Goal: Task Accomplishment & Management: Manage account settings

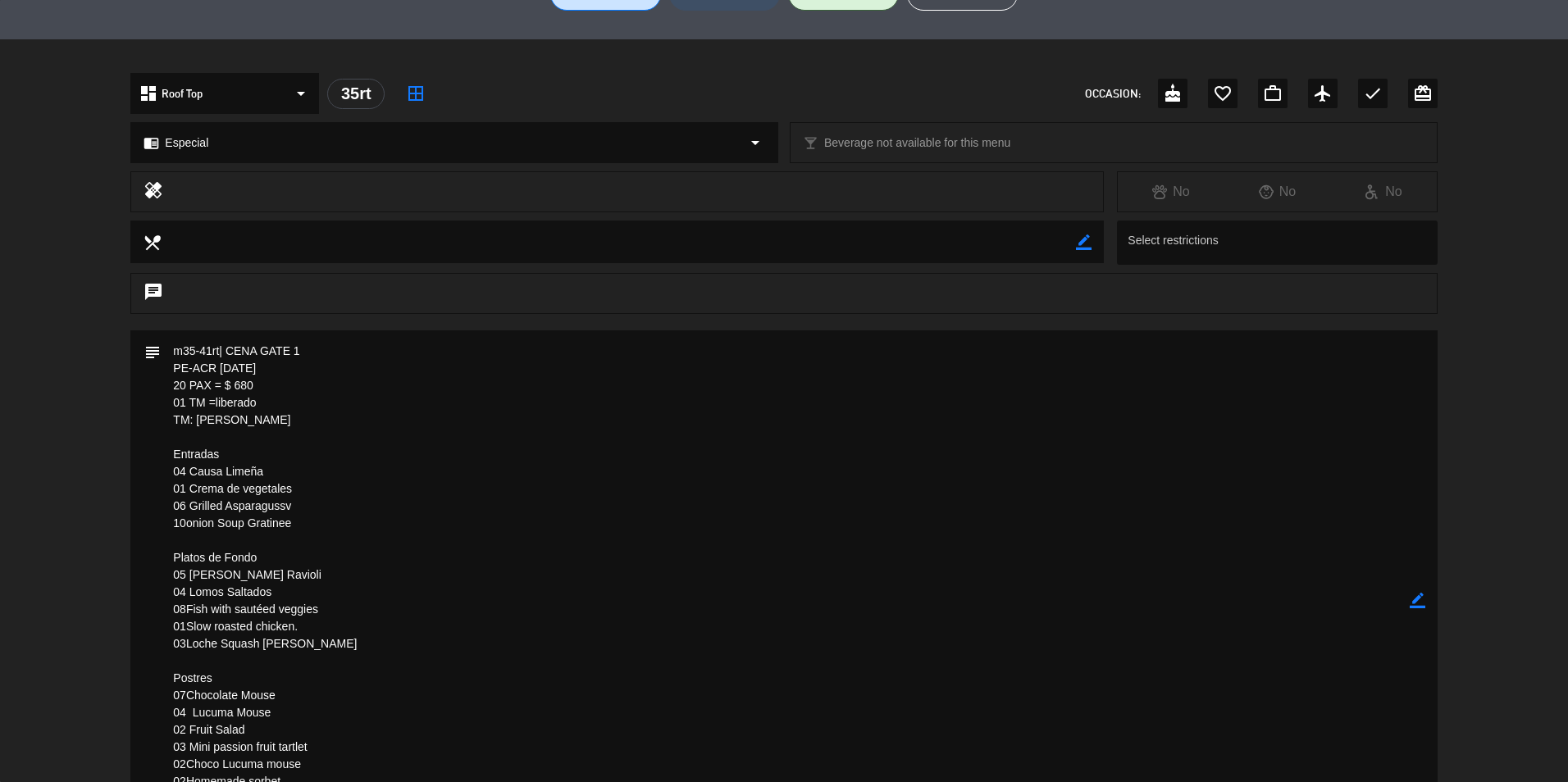
scroll to position [246, 0]
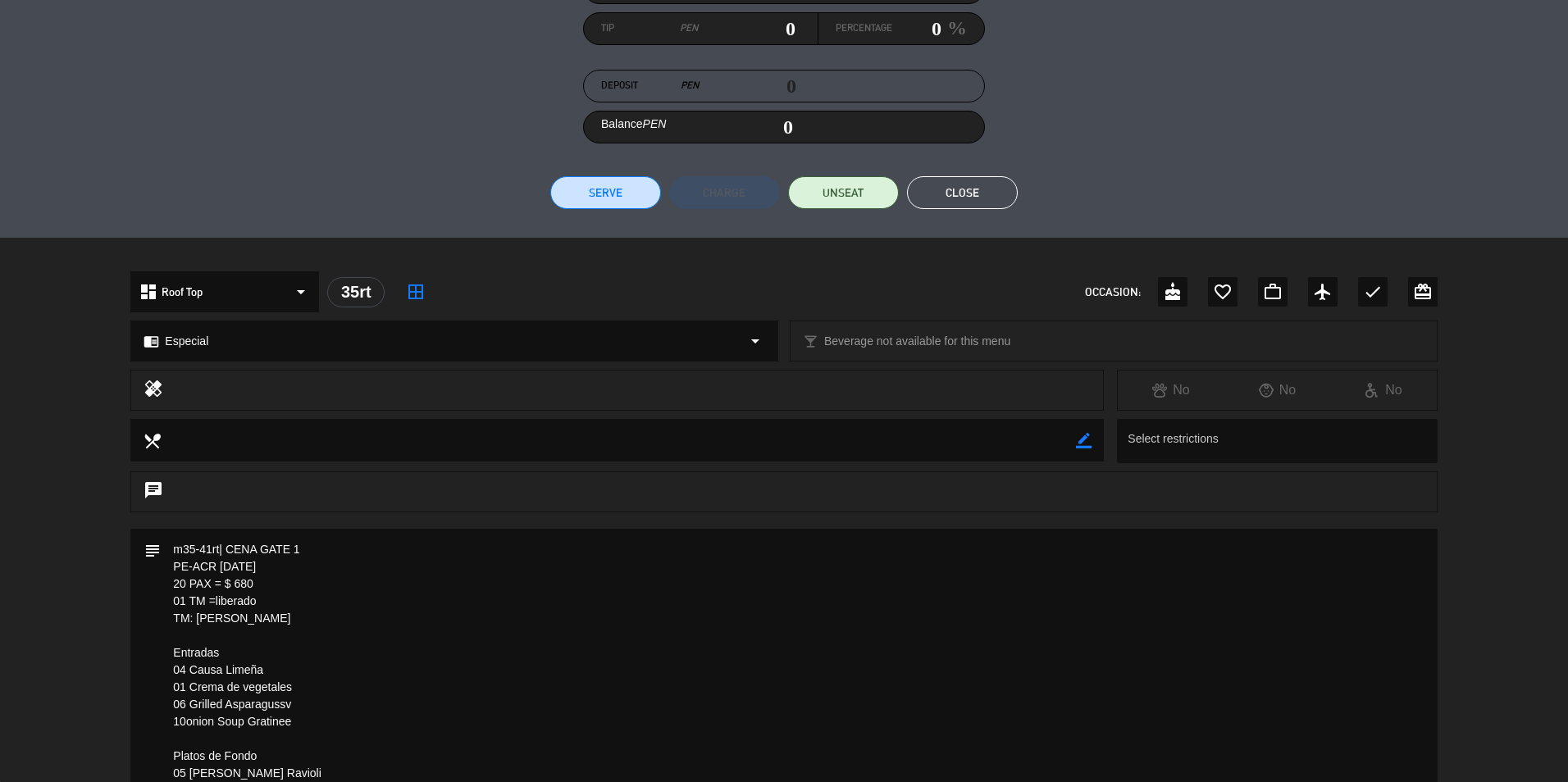
click at [975, 183] on button "Close" at bounding box center [962, 192] width 111 height 33
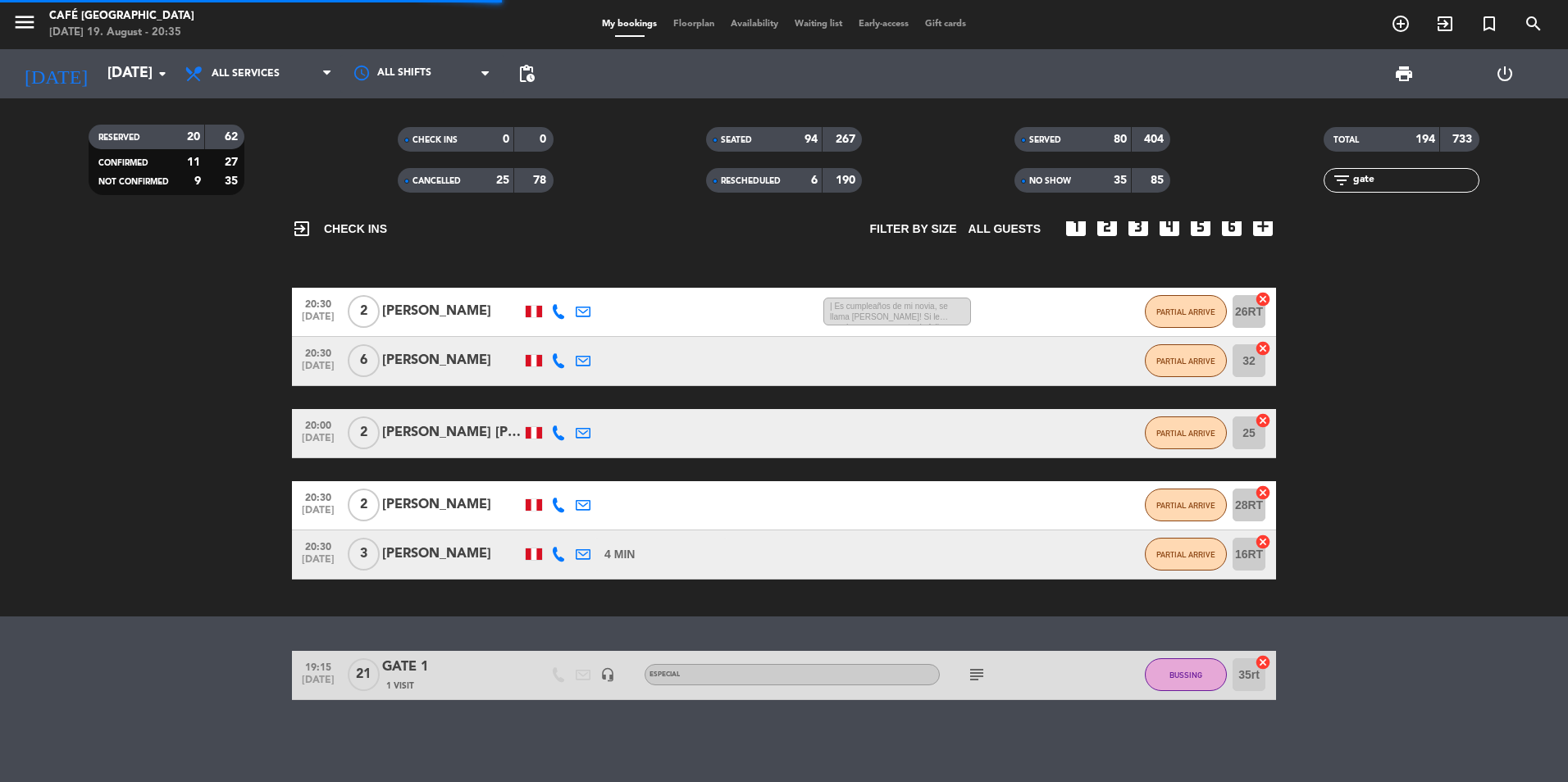
drag, startPoint x: 1425, startPoint y: 180, endPoint x: 881, endPoint y: 170, distance: 544.1
click at [893, 175] on div "RESERVED 20 62 CONFIRMED 11 27 NOT CONFIRMED 9 35 CHECK INS 0 0 CANCELLED 25 78…" at bounding box center [784, 160] width 1568 height 91
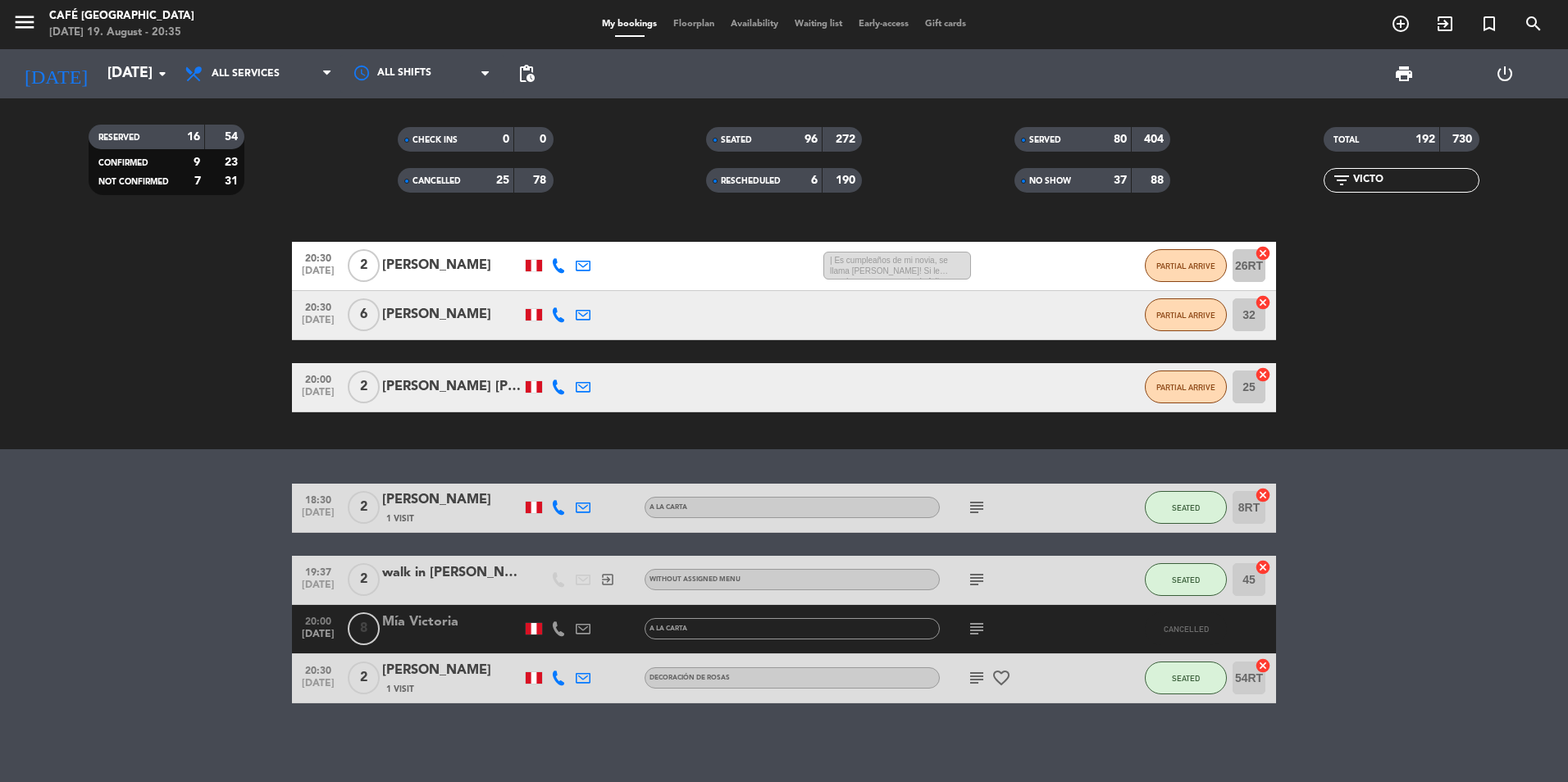
scroll to position [91, 0]
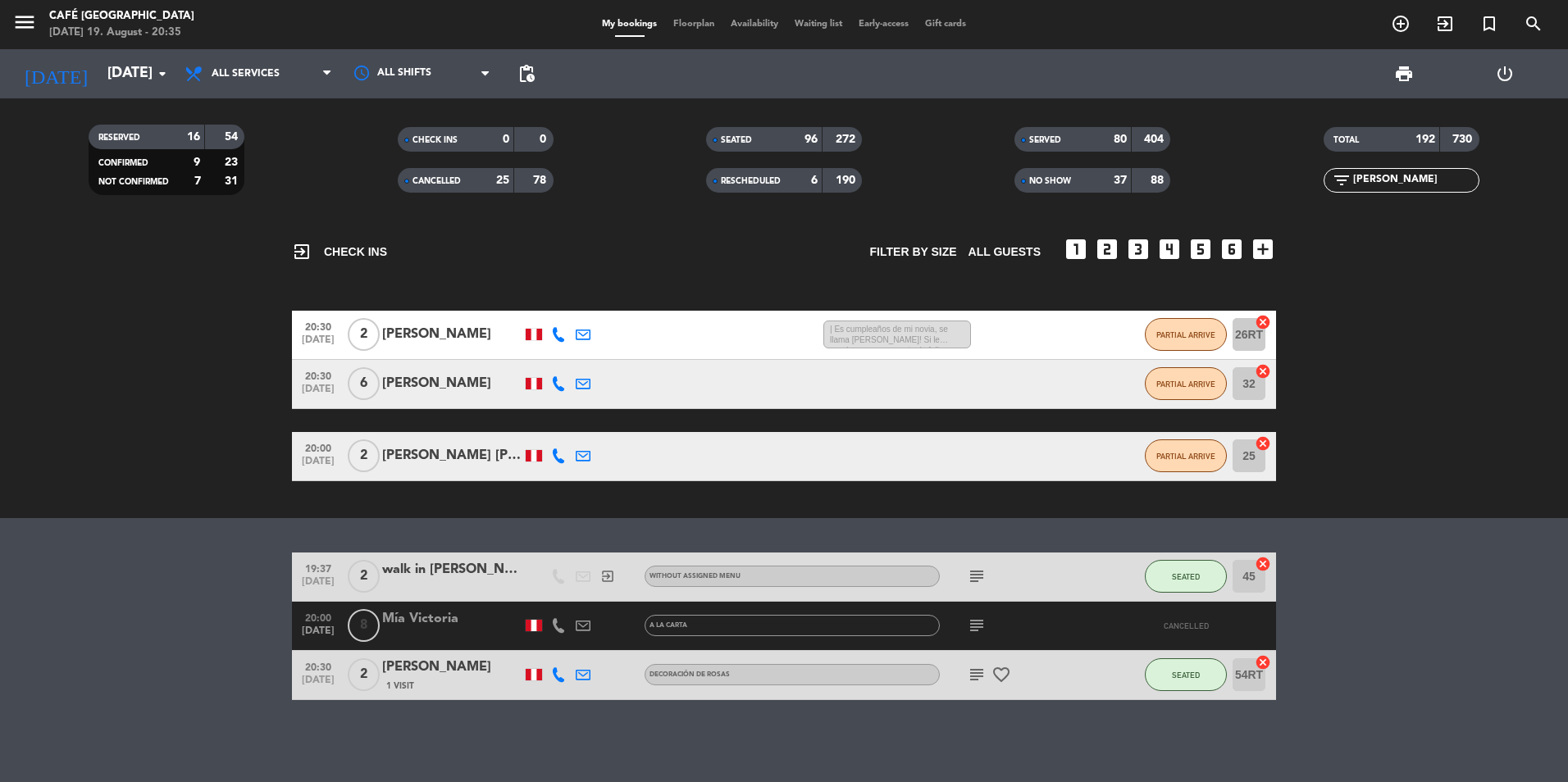
click at [464, 670] on div "[PERSON_NAME]" at bounding box center [451, 667] width 139 height 21
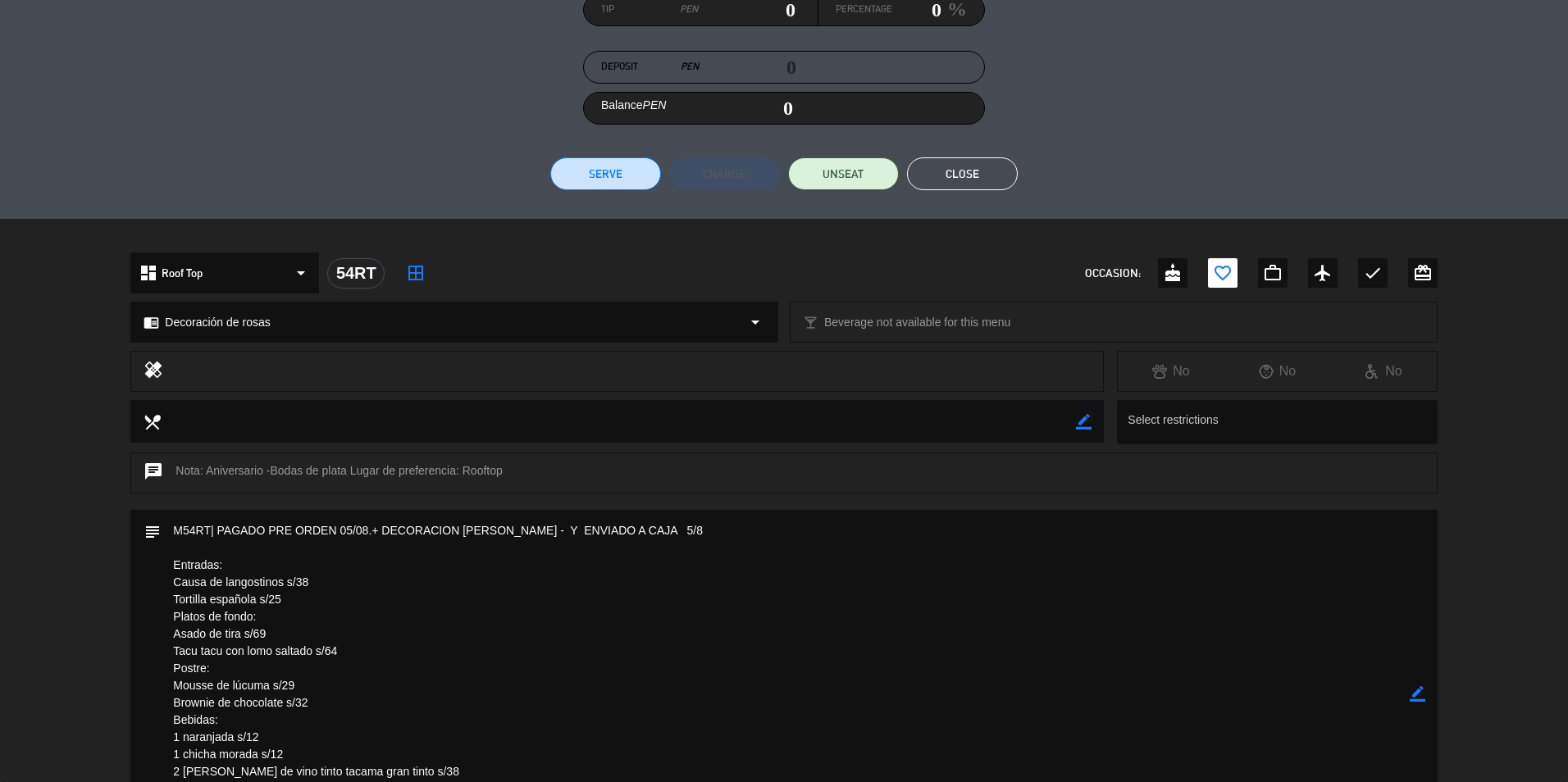
scroll to position [0, 0]
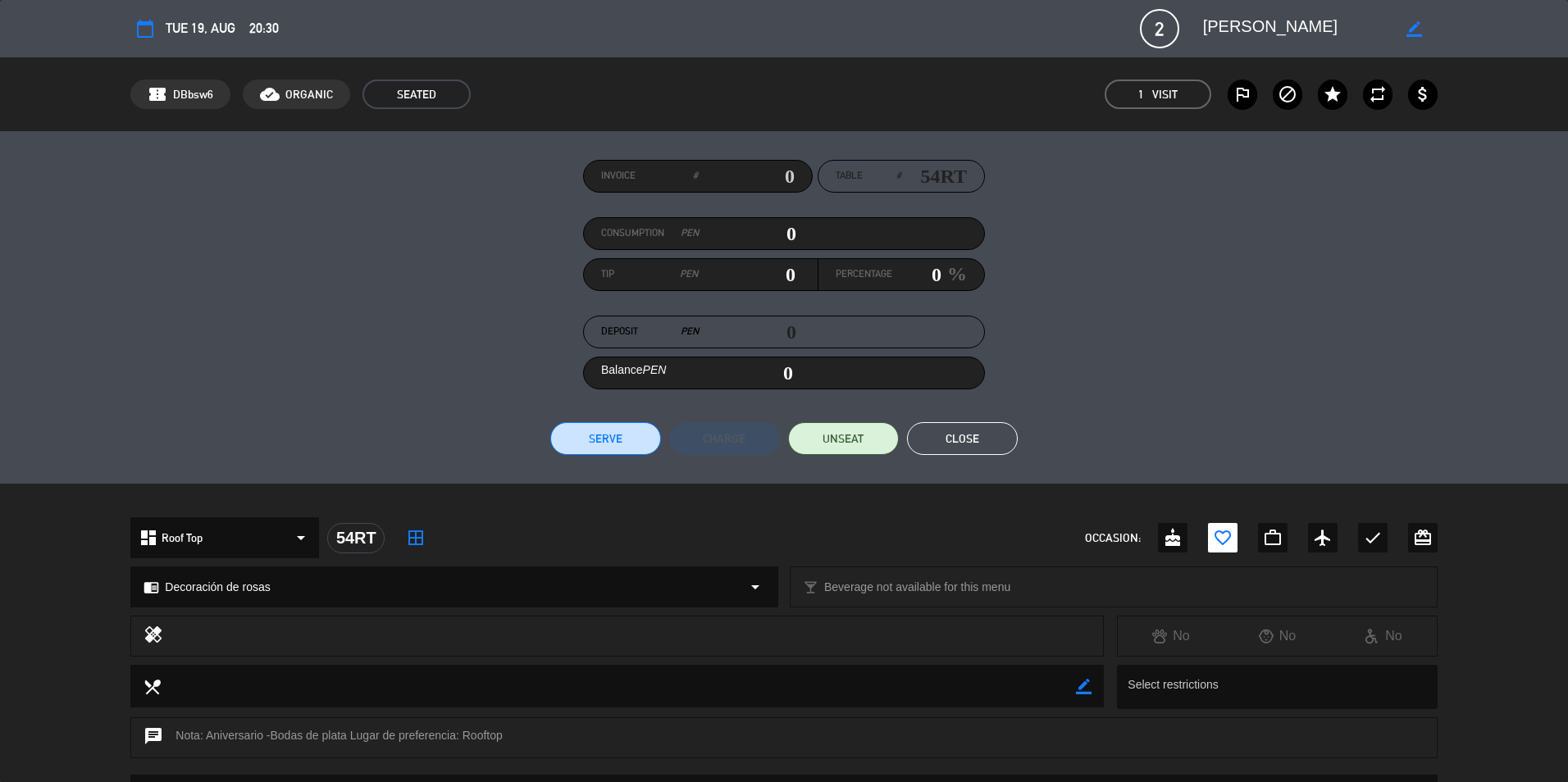
click at [980, 425] on button "Close" at bounding box center [962, 438] width 111 height 33
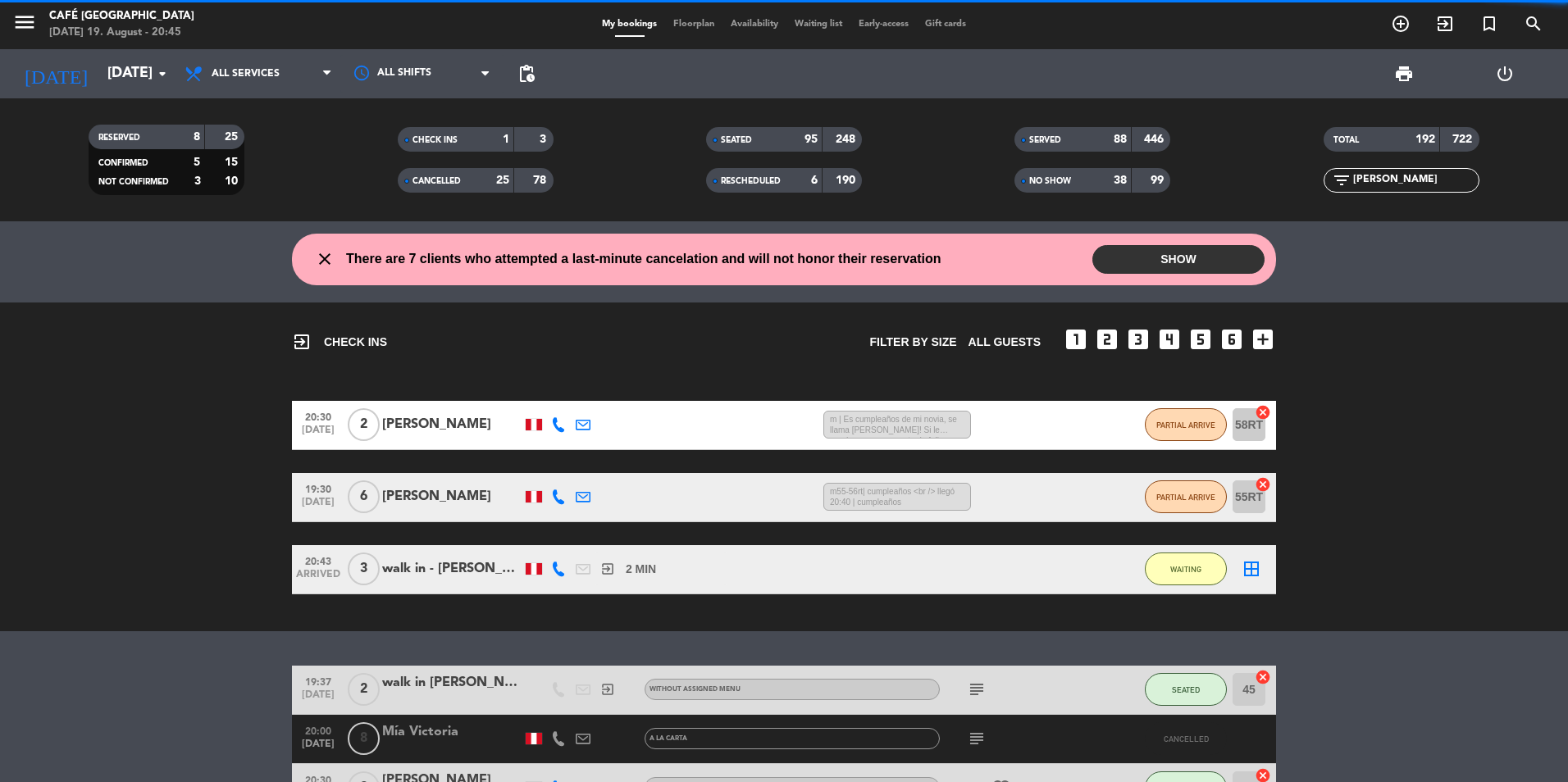
click at [1412, 175] on input "[PERSON_NAME]" at bounding box center [1414, 180] width 127 height 18
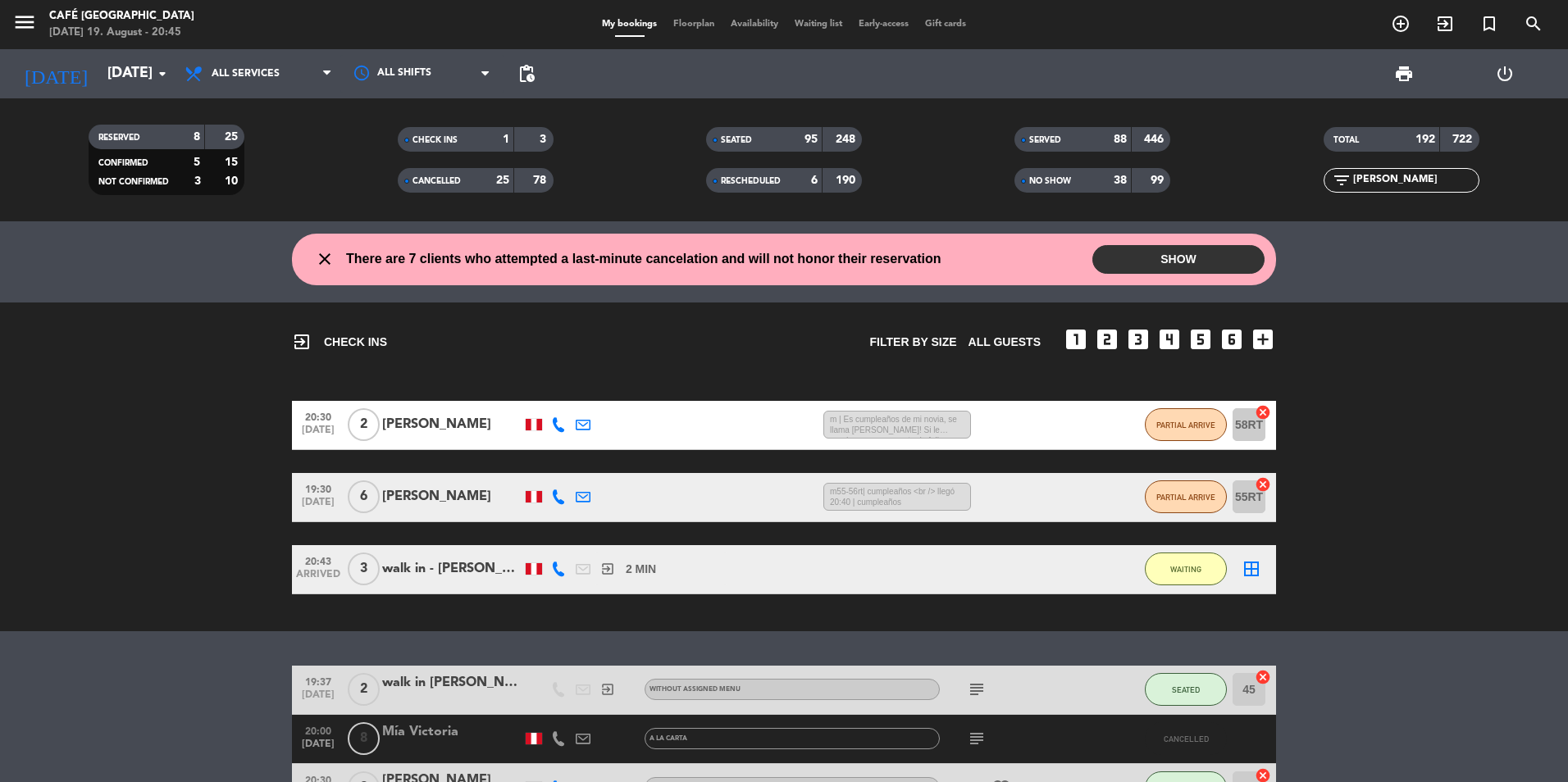
drag, startPoint x: 1412, startPoint y: 175, endPoint x: 1253, endPoint y: 182, distance: 159.2
click at [1253, 182] on div "filter_list [PERSON_NAME]" at bounding box center [1401, 180] width 308 height 24
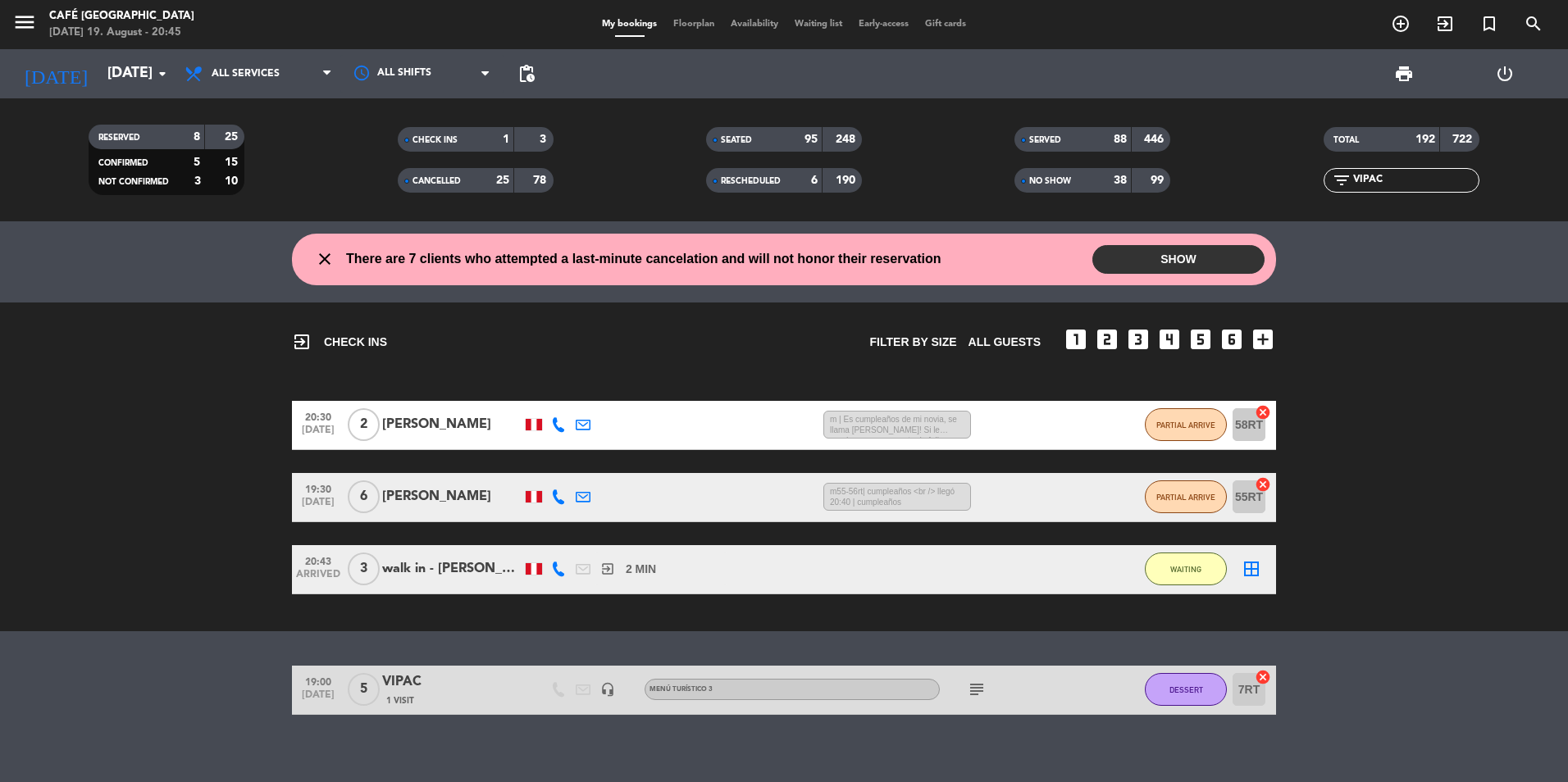
click at [493, 697] on div "1 Visit" at bounding box center [451, 701] width 139 height 14
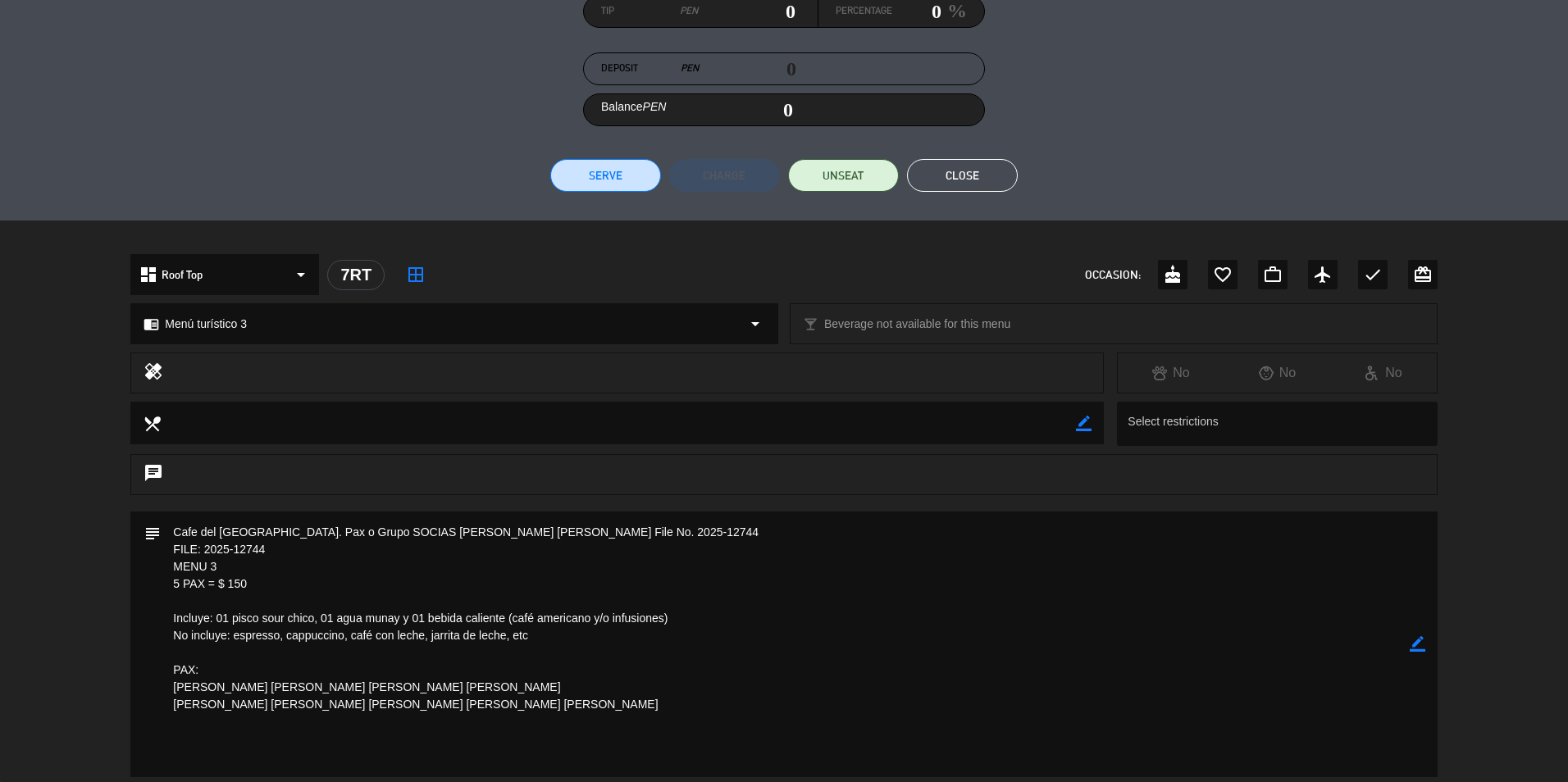
scroll to position [464, 0]
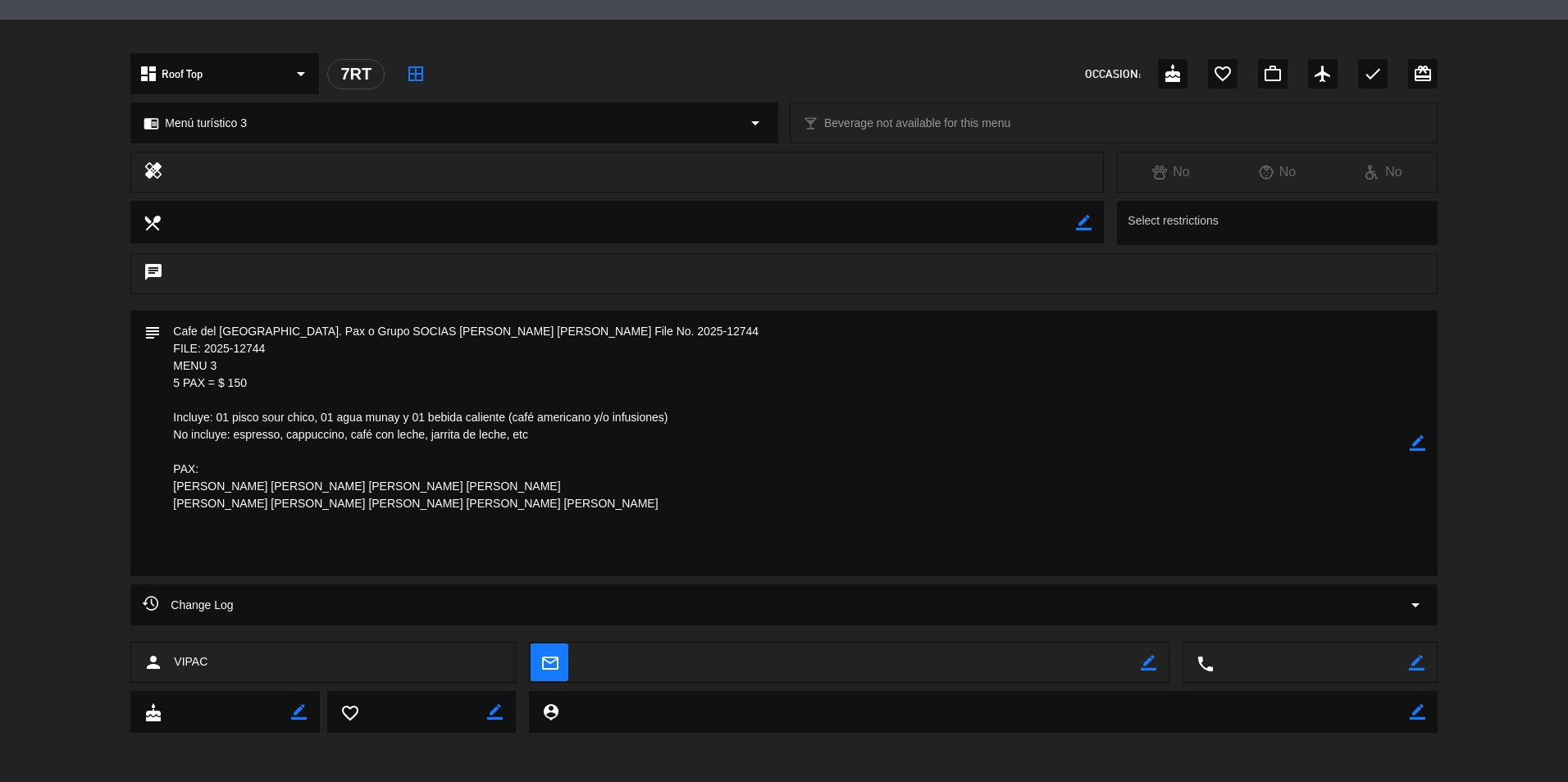
drag, startPoint x: 269, startPoint y: 349, endPoint x: 206, endPoint y: 349, distance: 63.0
click at [206, 349] on textarea at bounding box center [785, 443] width 1248 height 266
drag, startPoint x: 391, startPoint y: 331, endPoint x: 561, endPoint y: 331, distance: 170.0
click at [561, 331] on textarea at bounding box center [785, 443] width 1248 height 266
click at [169, 423] on textarea at bounding box center [785, 443] width 1248 height 266
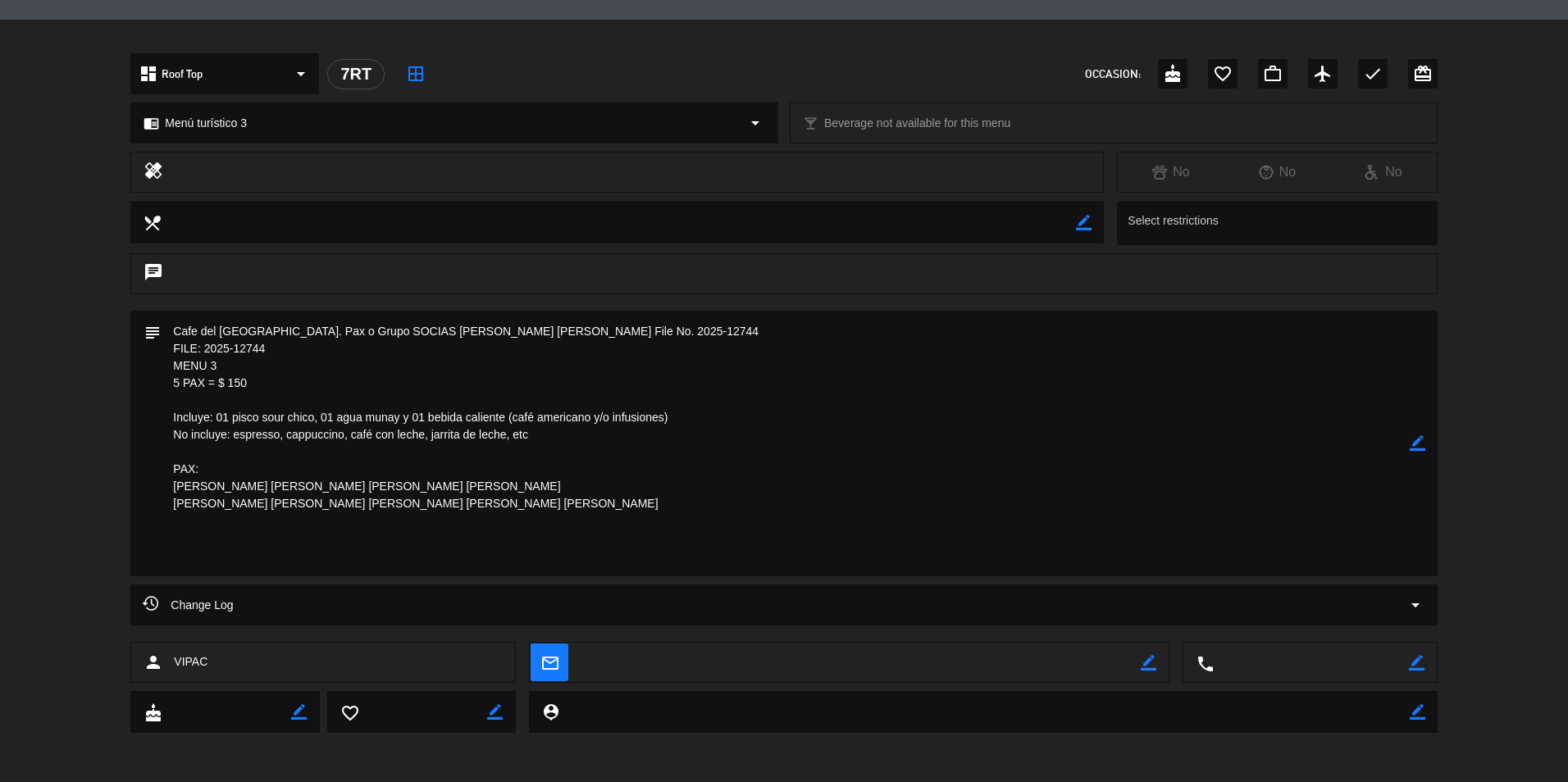
click at [313, 344] on textarea at bounding box center [785, 443] width 1248 height 266
drag, startPoint x: 273, startPoint y: 346, endPoint x: 164, endPoint y: 346, distance: 109.0
click at [164, 346] on textarea at bounding box center [785, 443] width 1248 height 266
click at [973, 463] on textarea at bounding box center [785, 443] width 1248 height 266
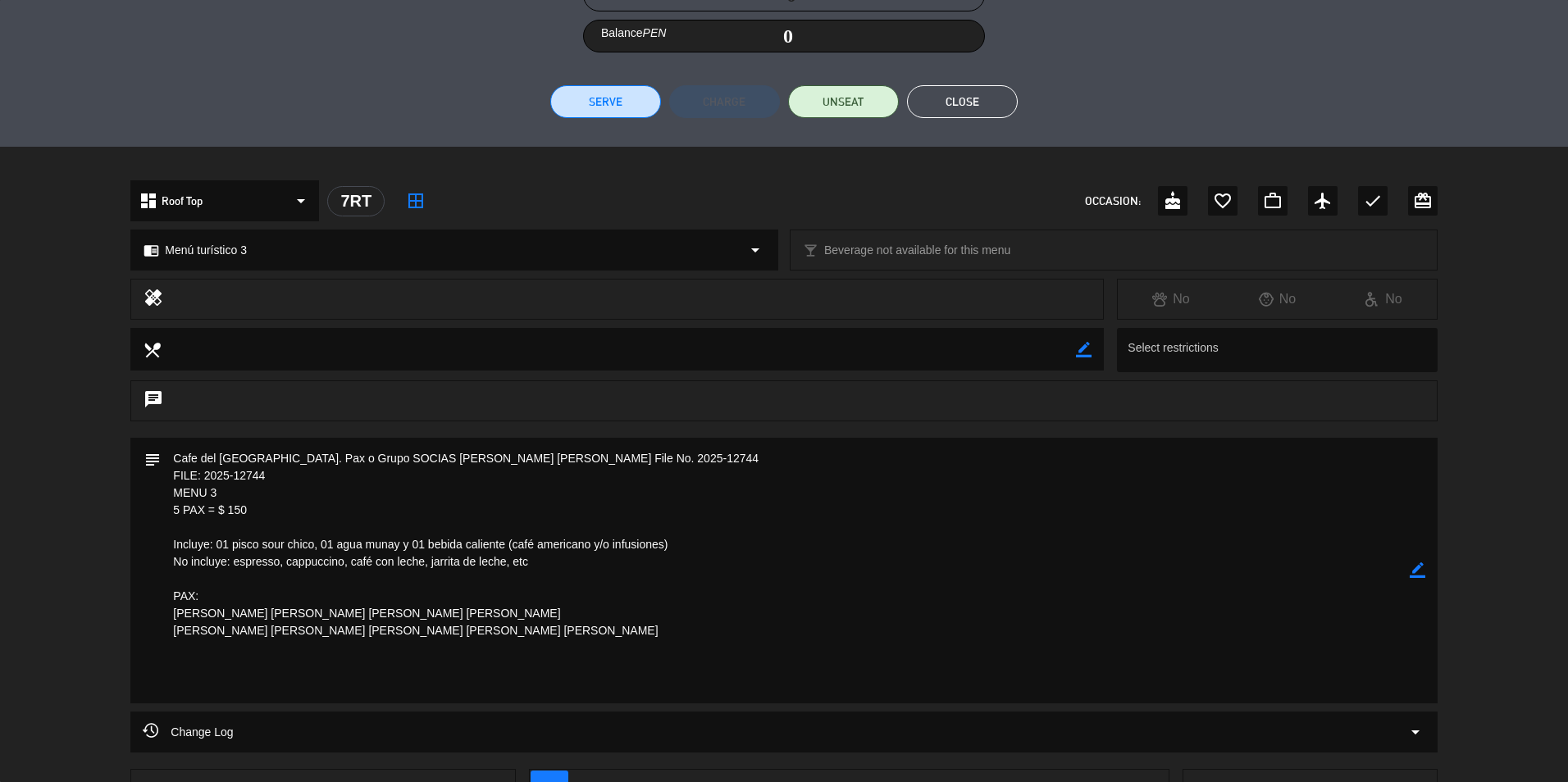
scroll to position [136, 0]
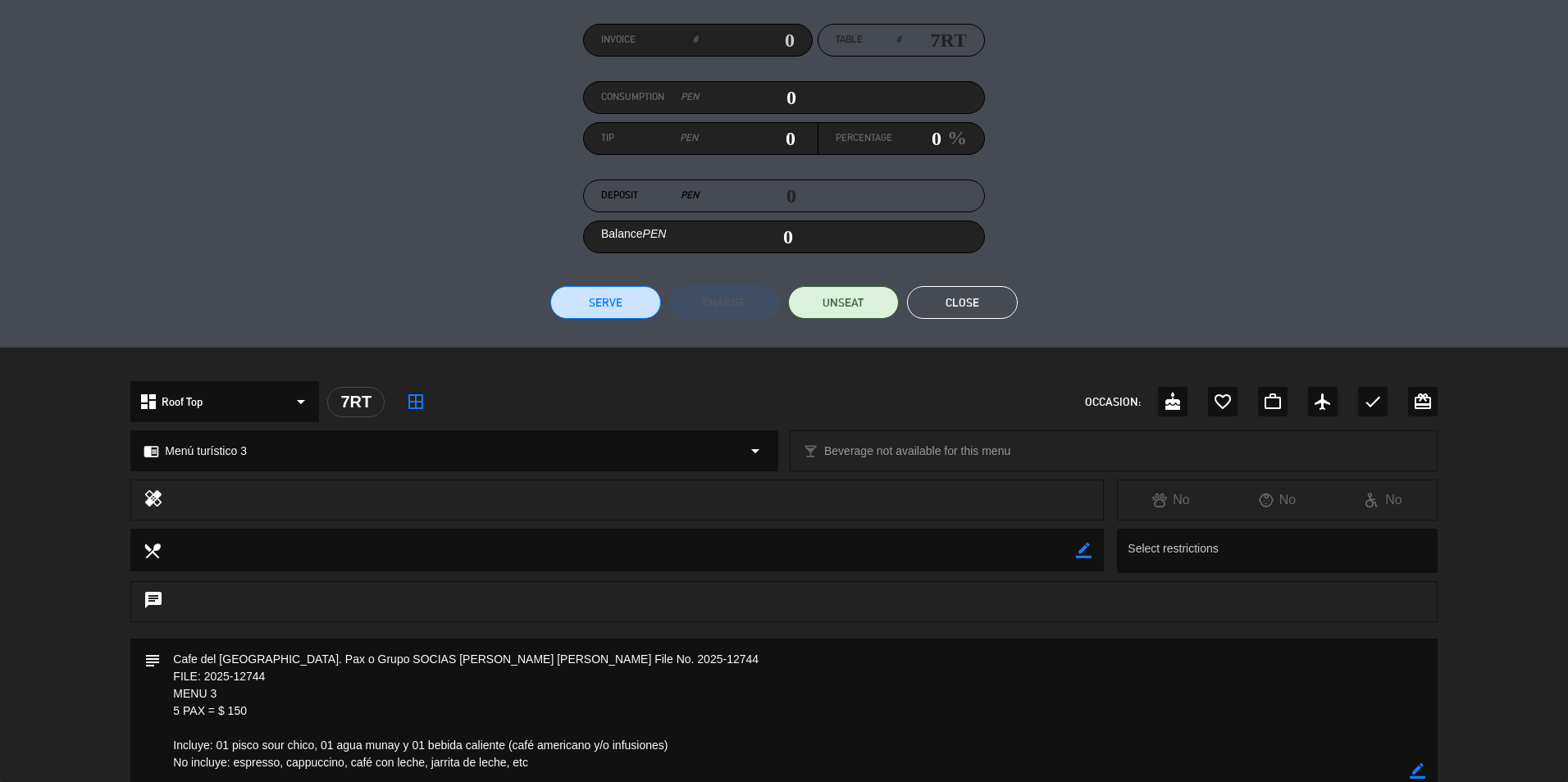
drag, startPoint x: 938, startPoint y: 296, endPoint x: 1032, endPoint y: 285, distance: 94.6
click at [938, 296] on button "Close" at bounding box center [962, 302] width 111 height 33
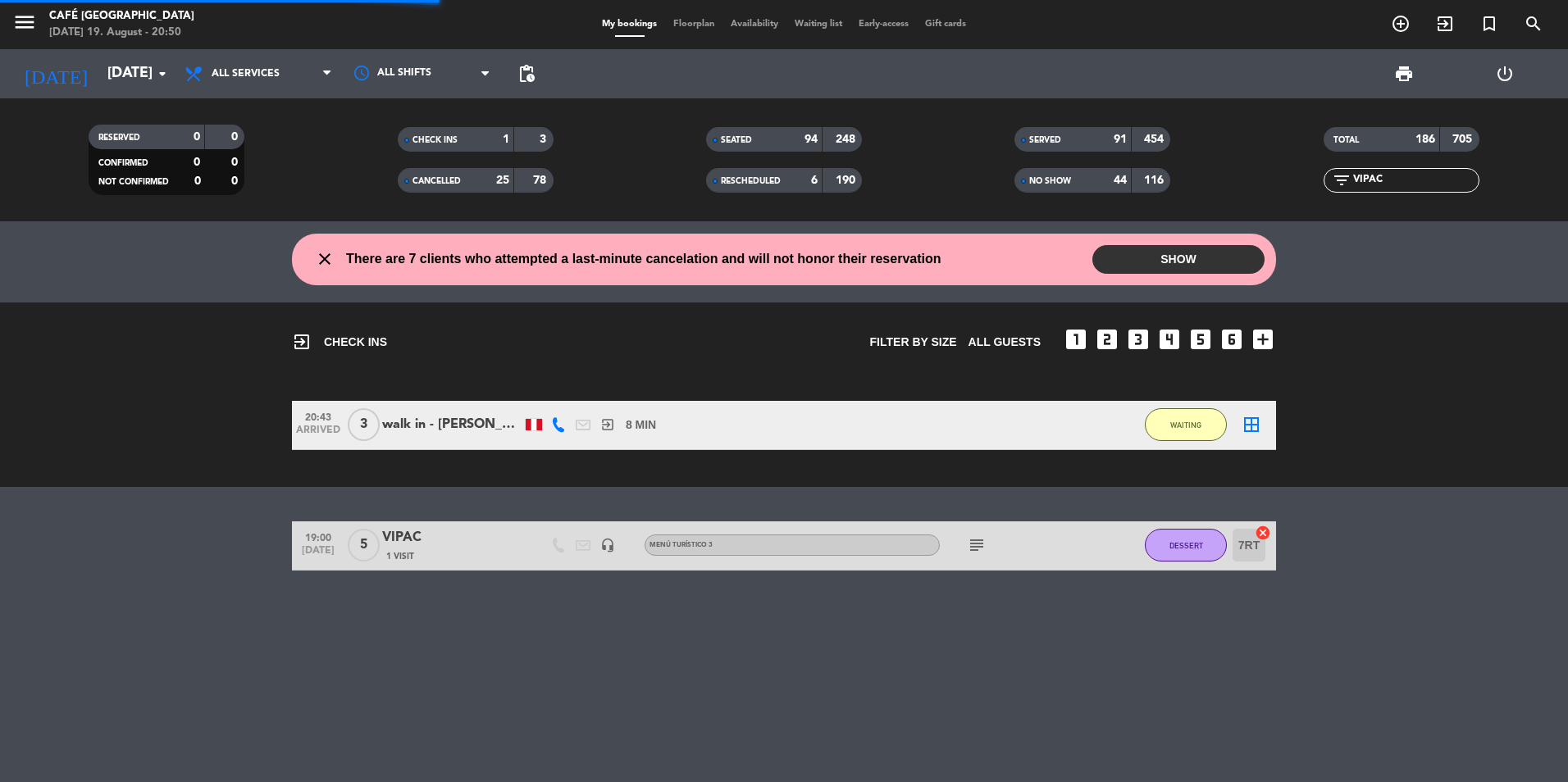
drag, startPoint x: 1392, startPoint y: 184, endPoint x: 1287, endPoint y: 182, distance: 105.0
click at [1287, 183] on div "filter_list VIPAC" at bounding box center [1401, 180] width 308 height 24
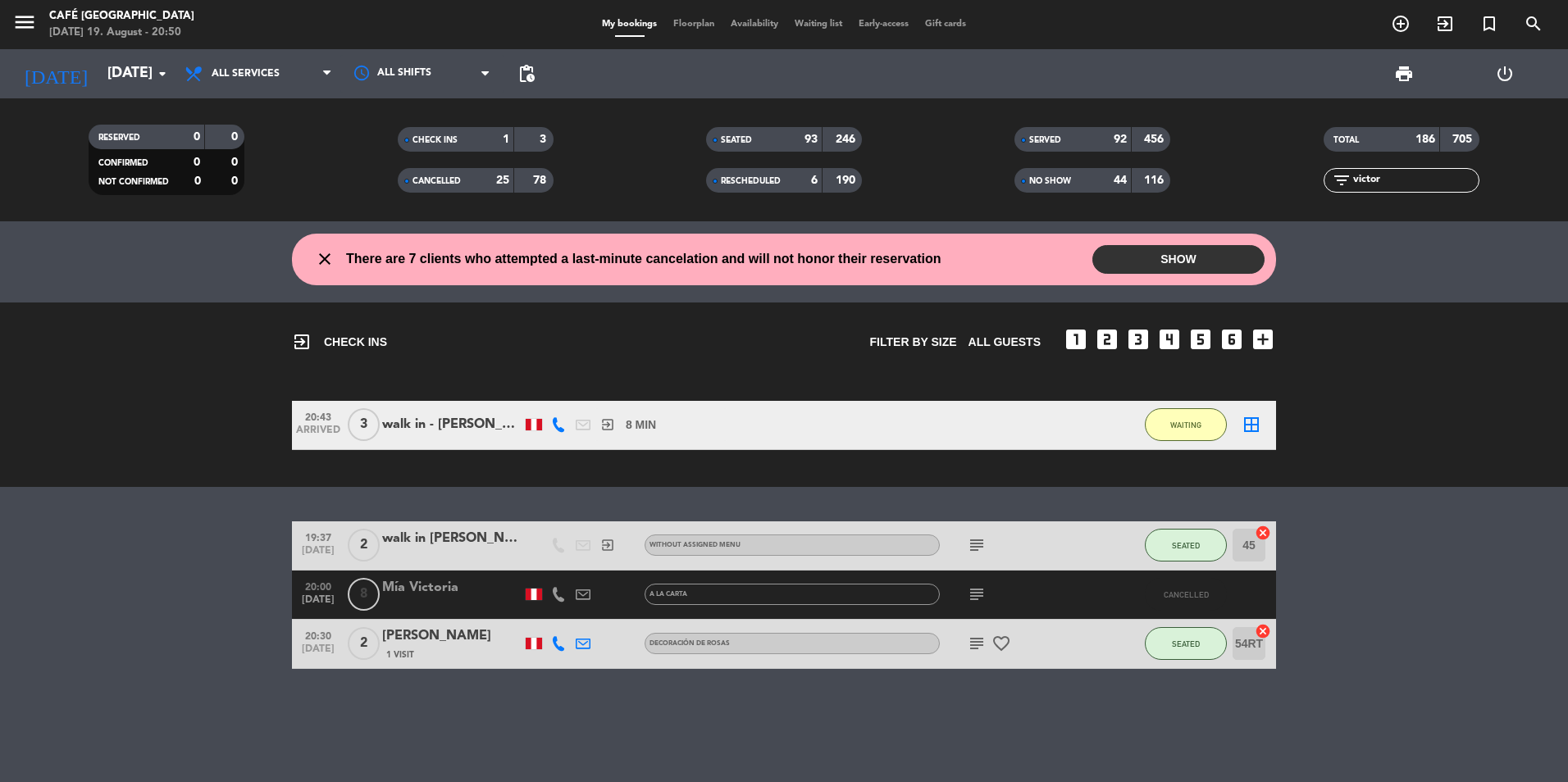
click at [461, 631] on div "[PERSON_NAME]" at bounding box center [451, 636] width 139 height 21
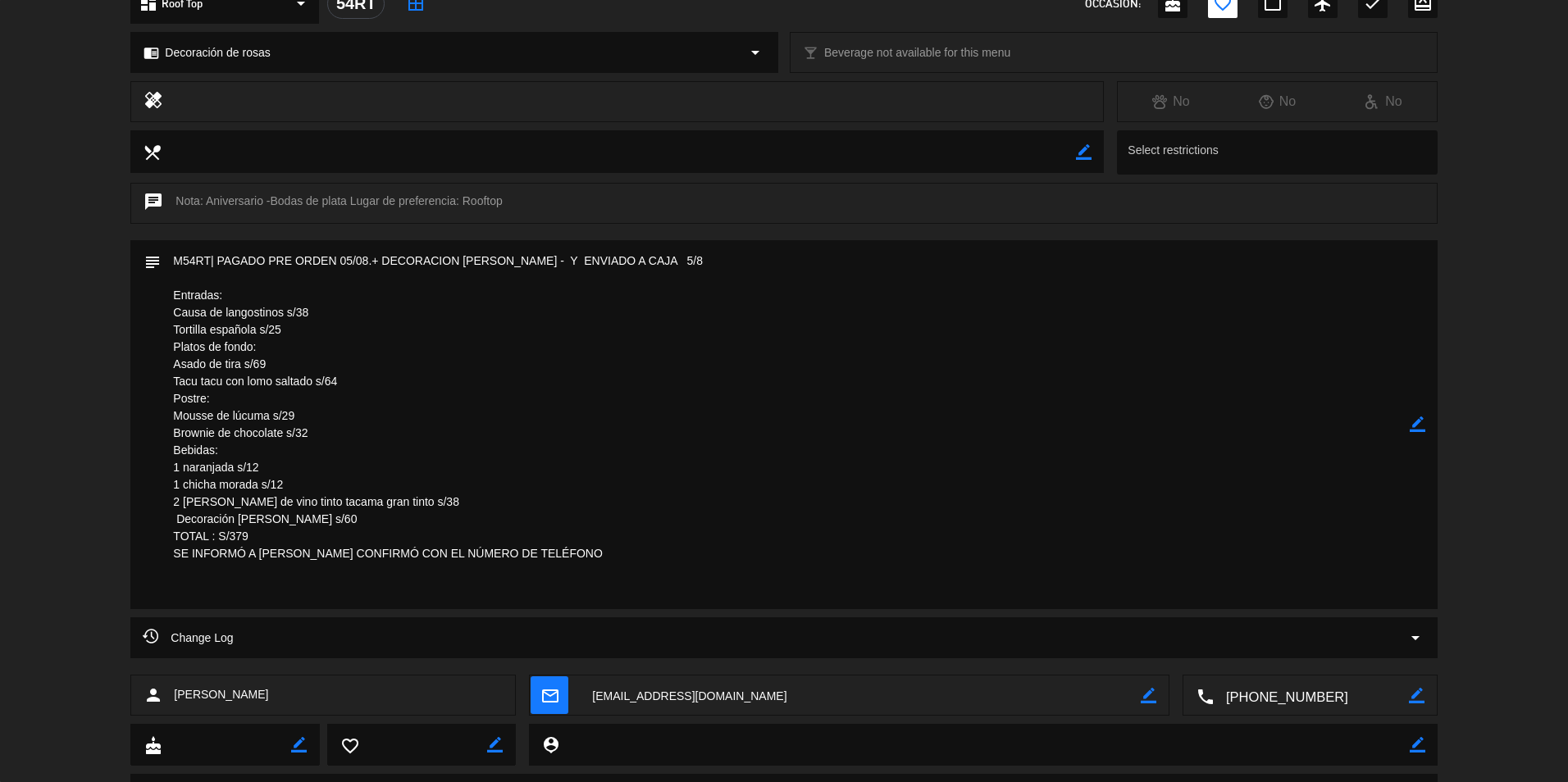
scroll to position [617, 0]
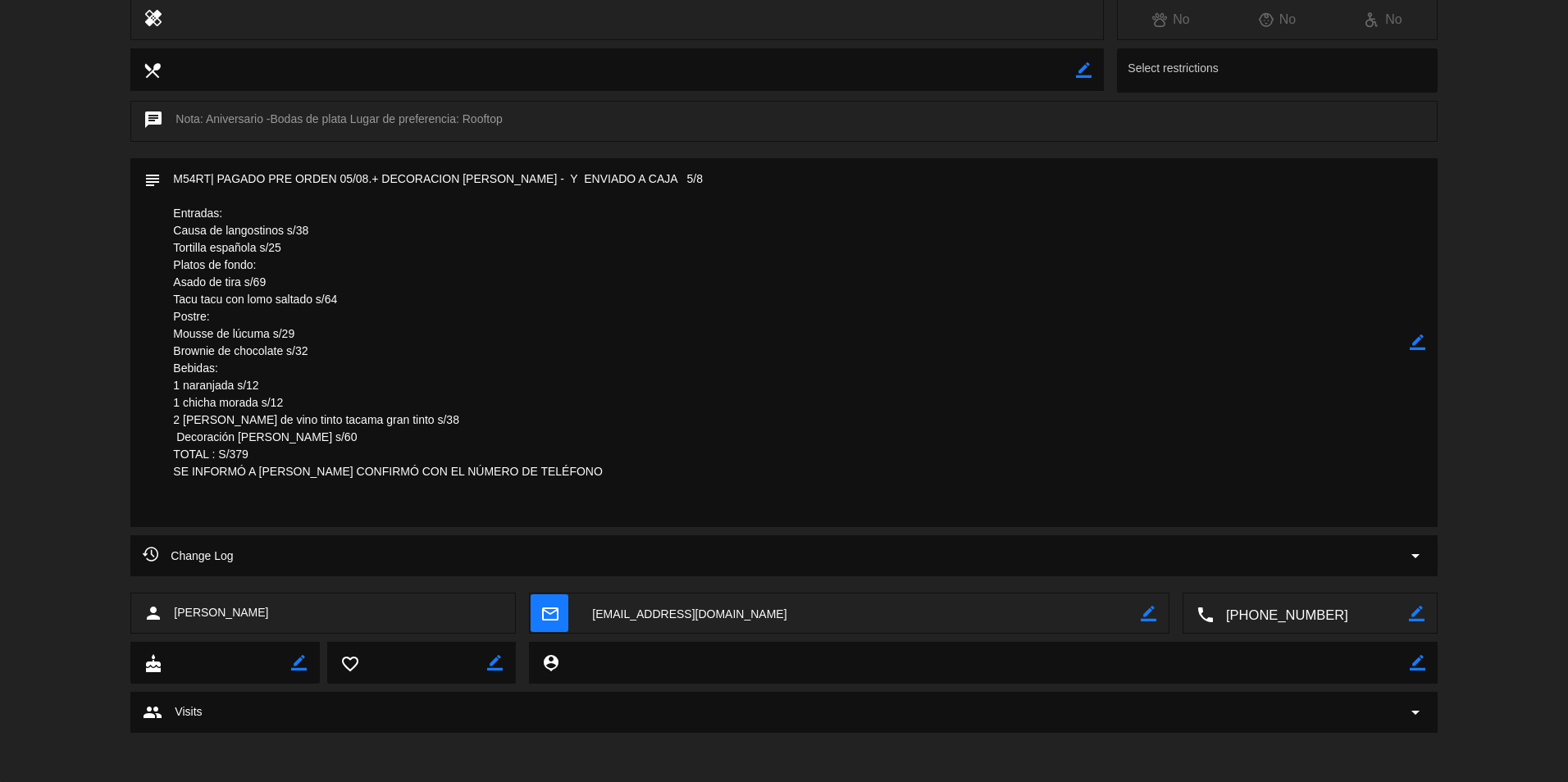
drag, startPoint x: 675, startPoint y: 618, endPoint x: 643, endPoint y: 607, distance: 33.8
click at [643, 605] on textarea at bounding box center [860, 614] width 561 height 41
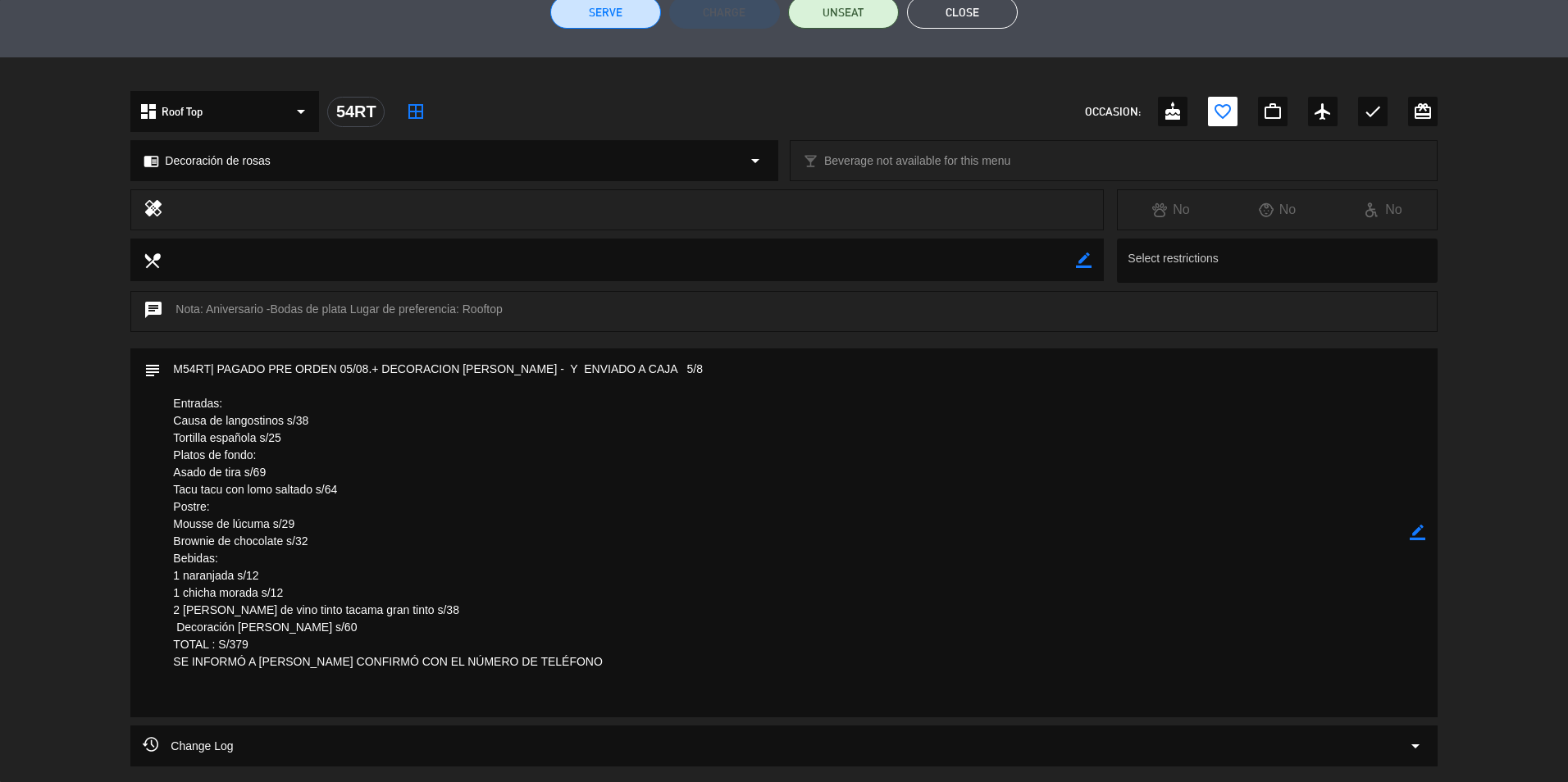
scroll to position [125, 0]
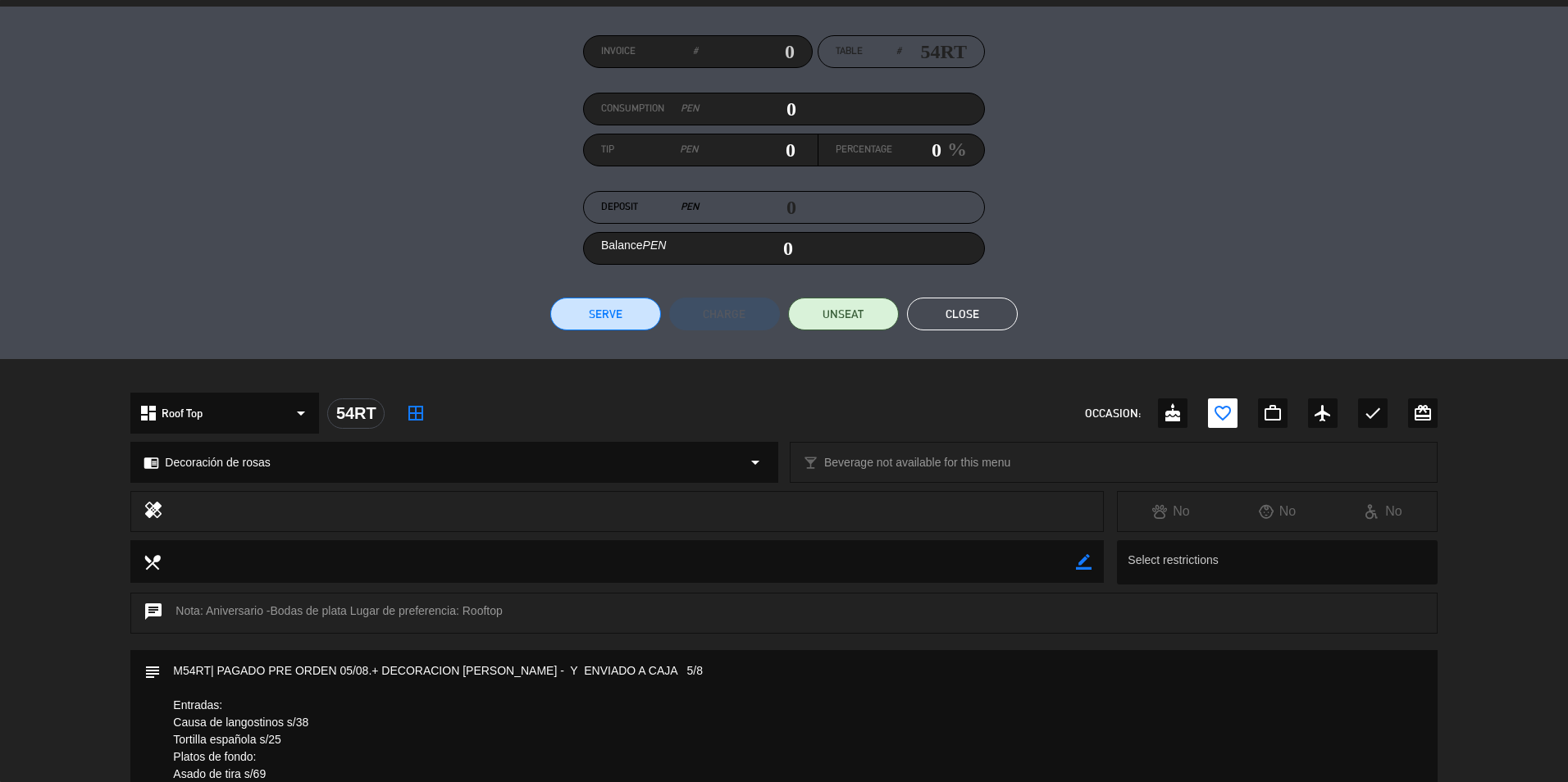
click at [961, 315] on button "Close" at bounding box center [962, 314] width 111 height 33
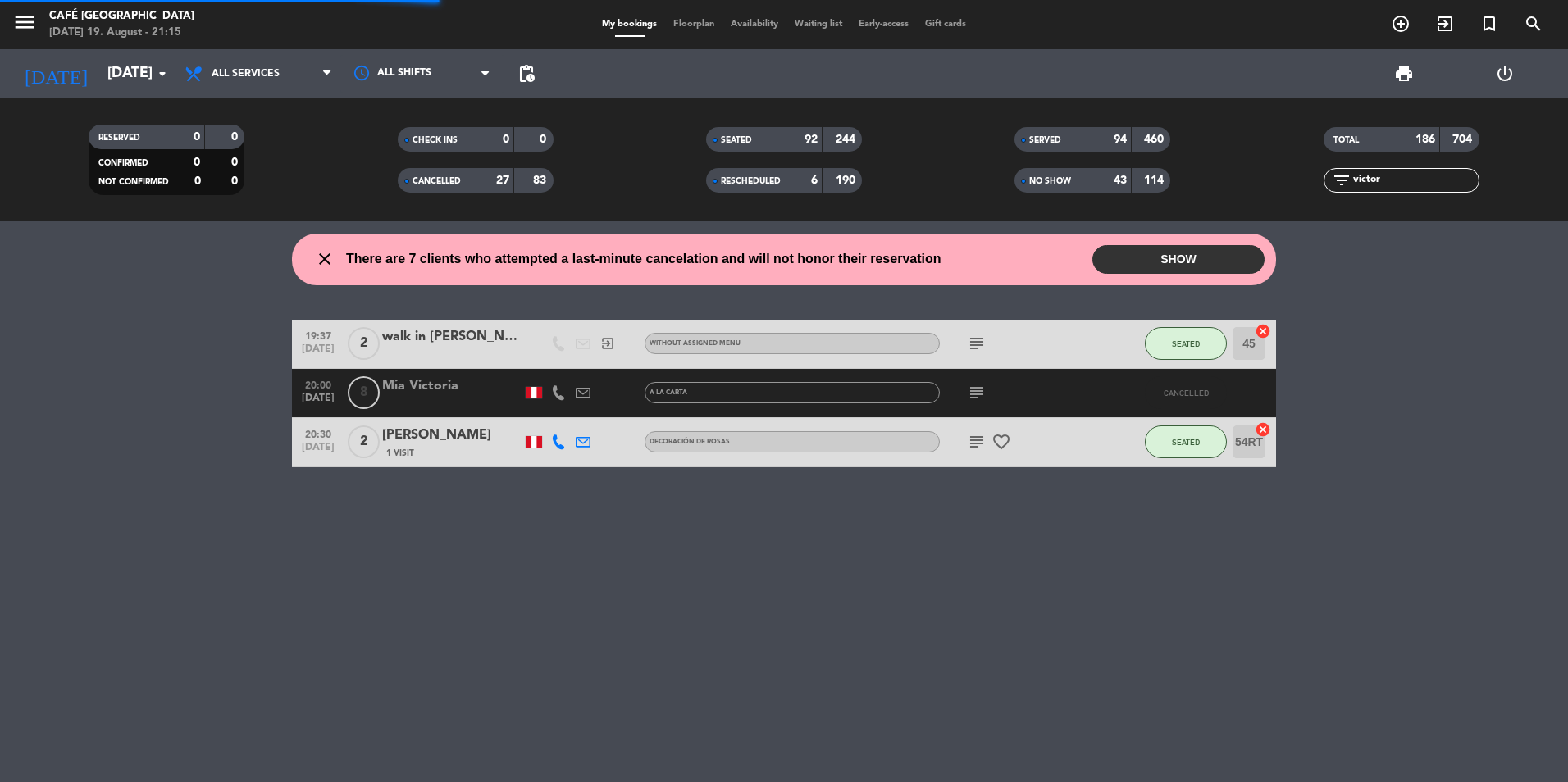
drag, startPoint x: 1402, startPoint y: 185, endPoint x: 1180, endPoint y: 177, distance: 222.1
click at [1182, 178] on div "RESERVED 0 0 CONFIRMED 0 0 NOT CONFIRMED 0 0 CHECK INS 0 0 CANCELLED 27 83 SEAT…" at bounding box center [784, 160] width 1568 height 91
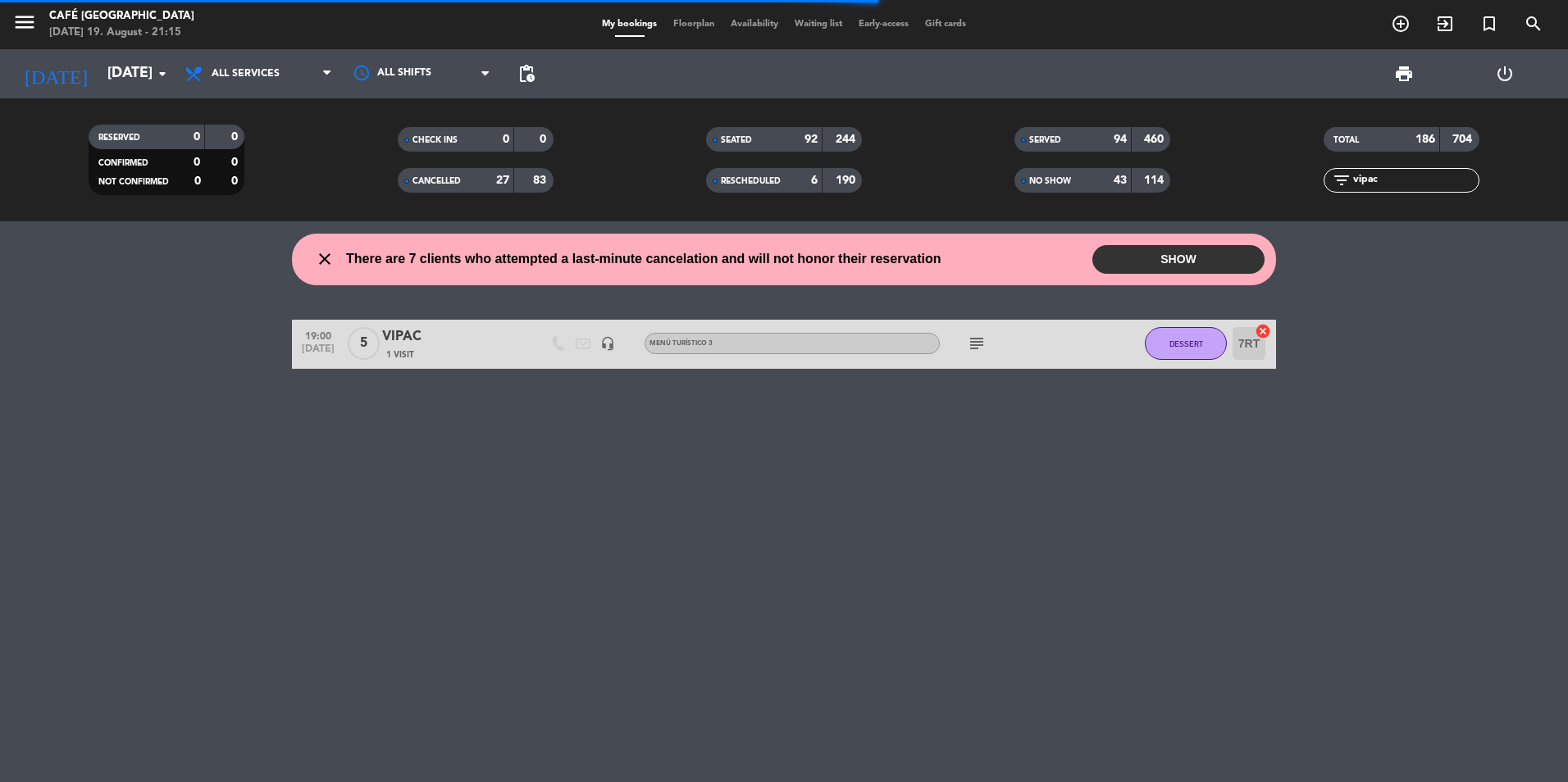
type input "vipac"
click at [470, 356] on div "1 Visit" at bounding box center [451, 354] width 139 height 14
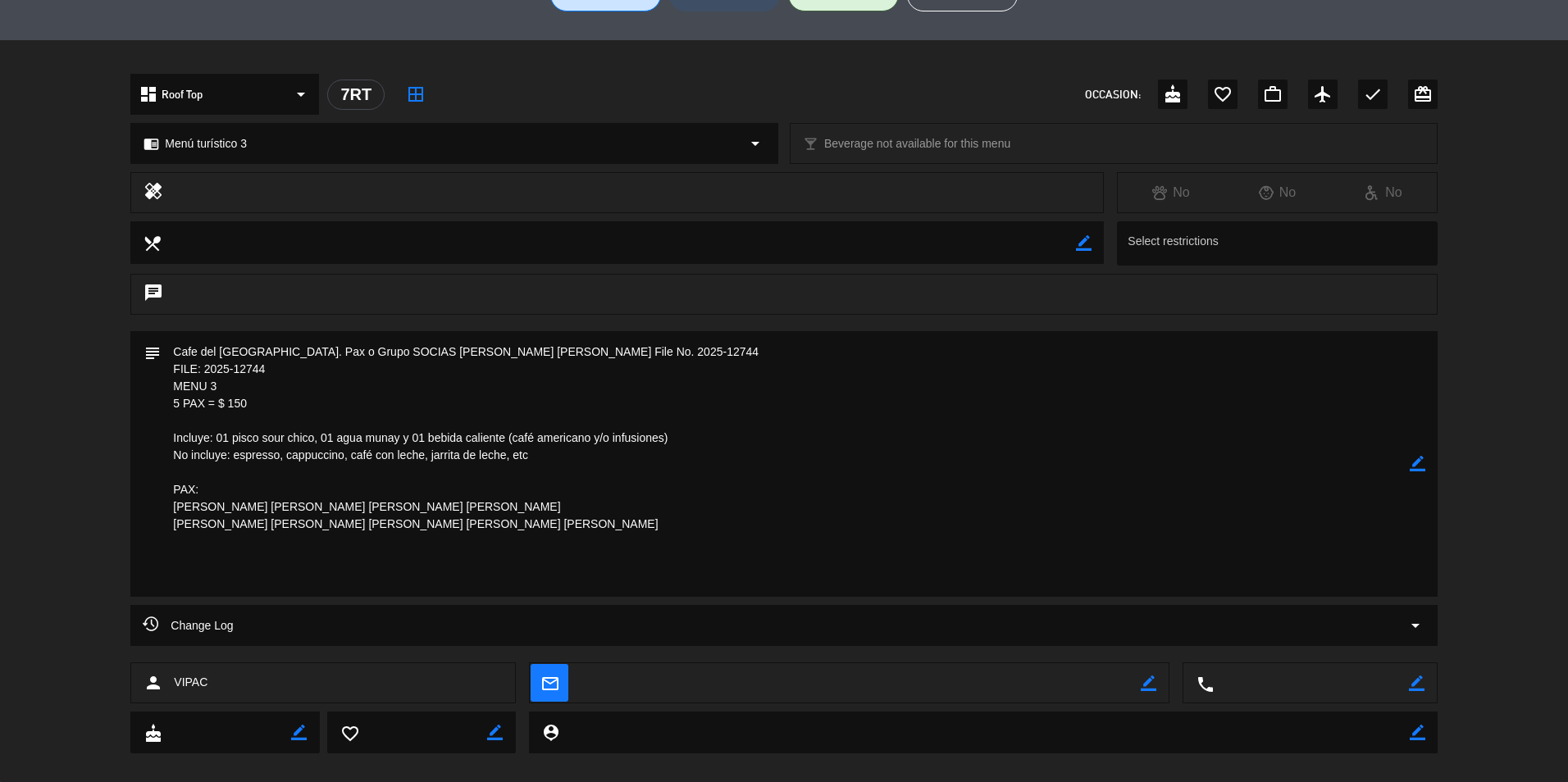
scroll to position [464, 0]
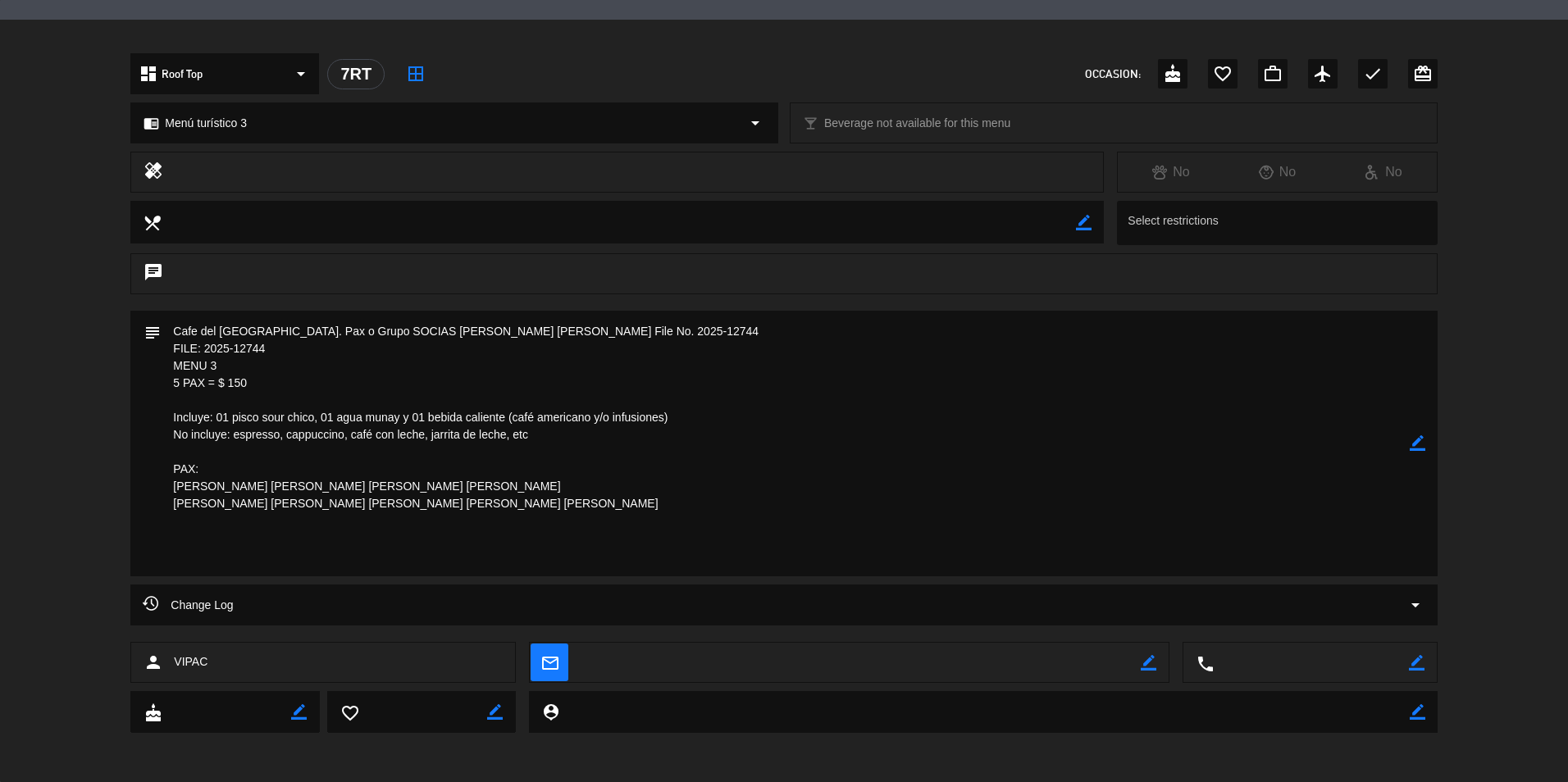
drag, startPoint x: 271, startPoint y: 350, endPoint x: 204, endPoint y: 347, distance: 67.1
click at [204, 347] on textarea at bounding box center [785, 443] width 1248 height 266
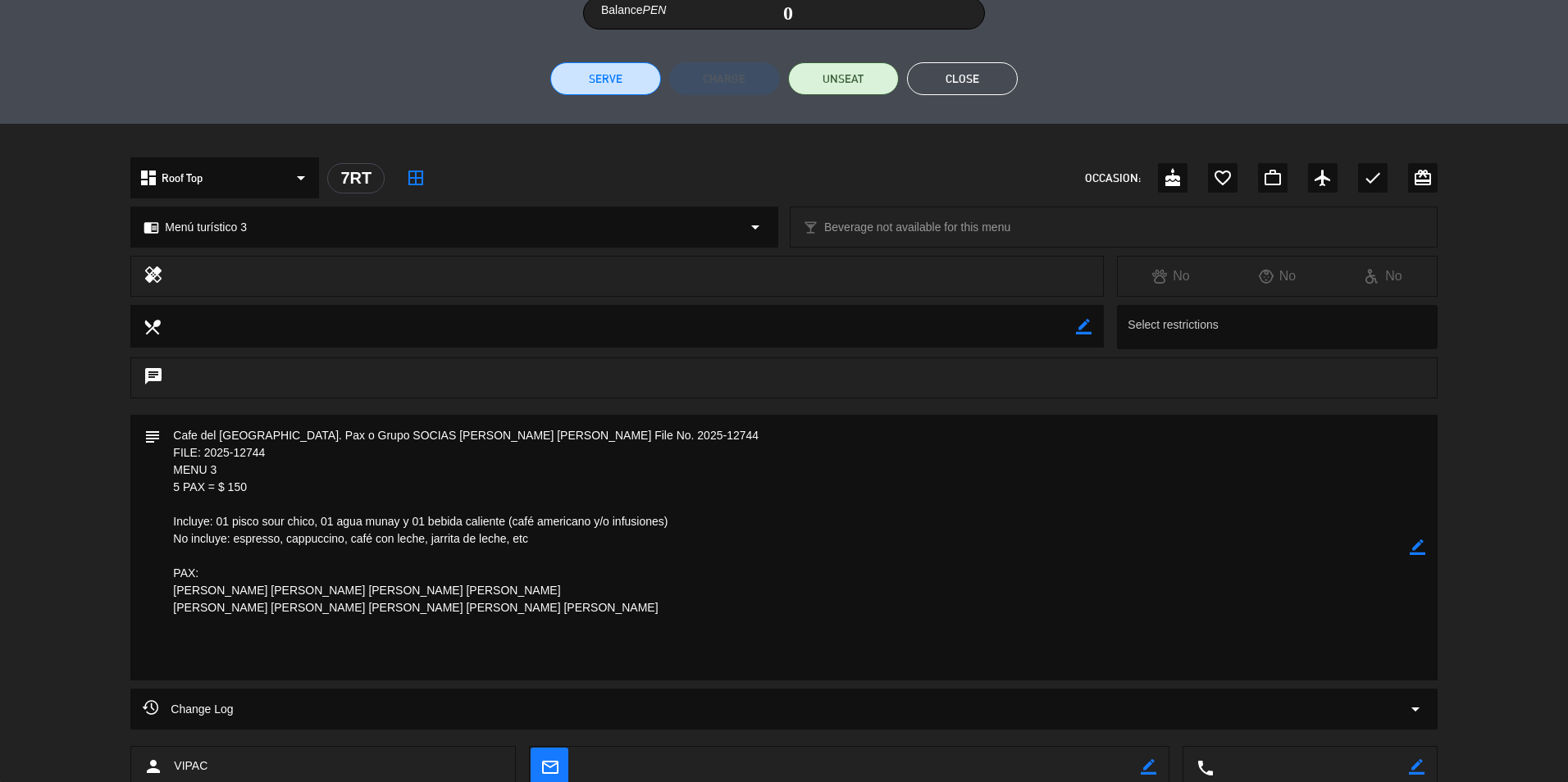
scroll to position [0, 0]
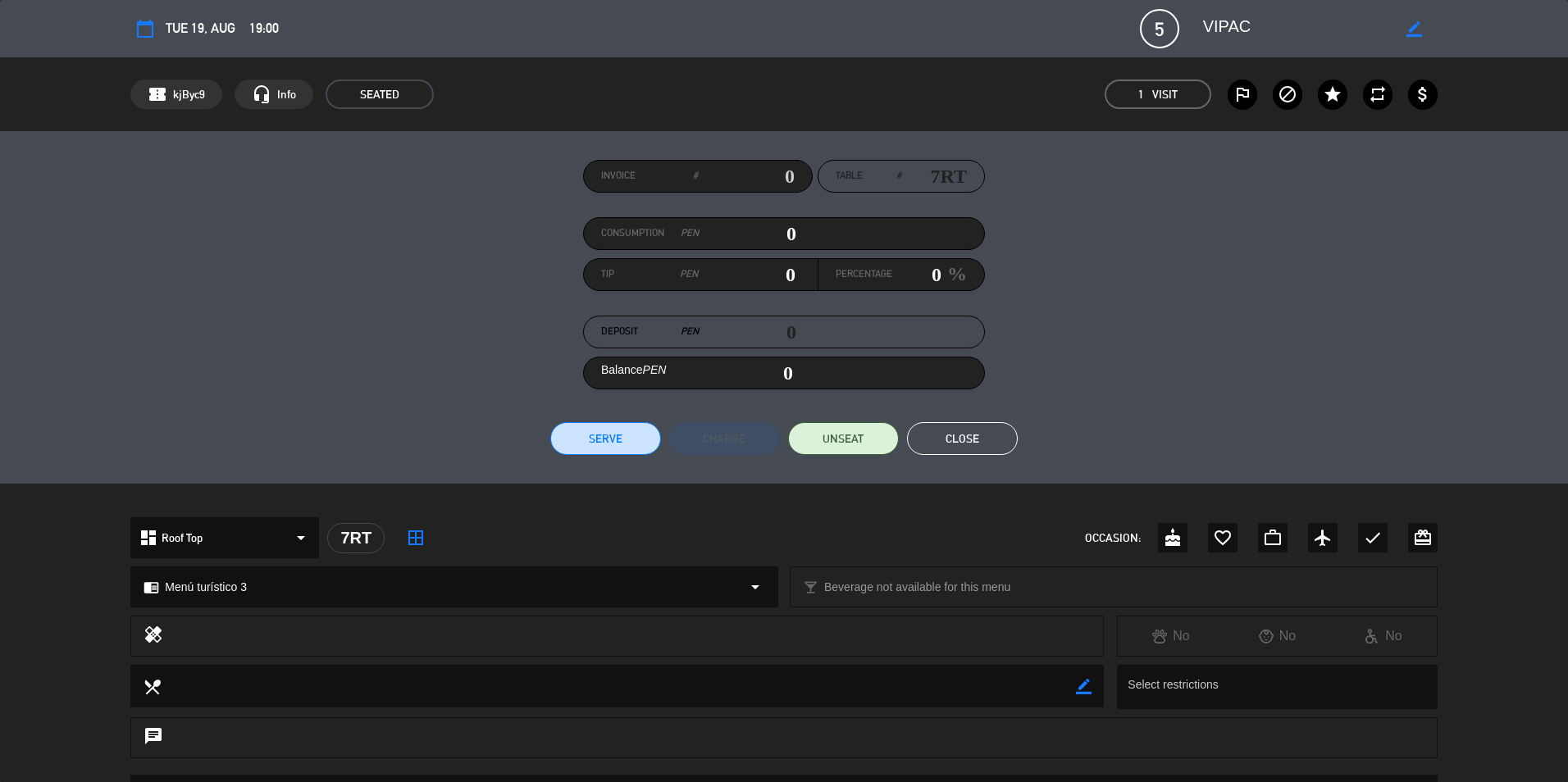
click at [974, 430] on button "Close" at bounding box center [962, 438] width 111 height 33
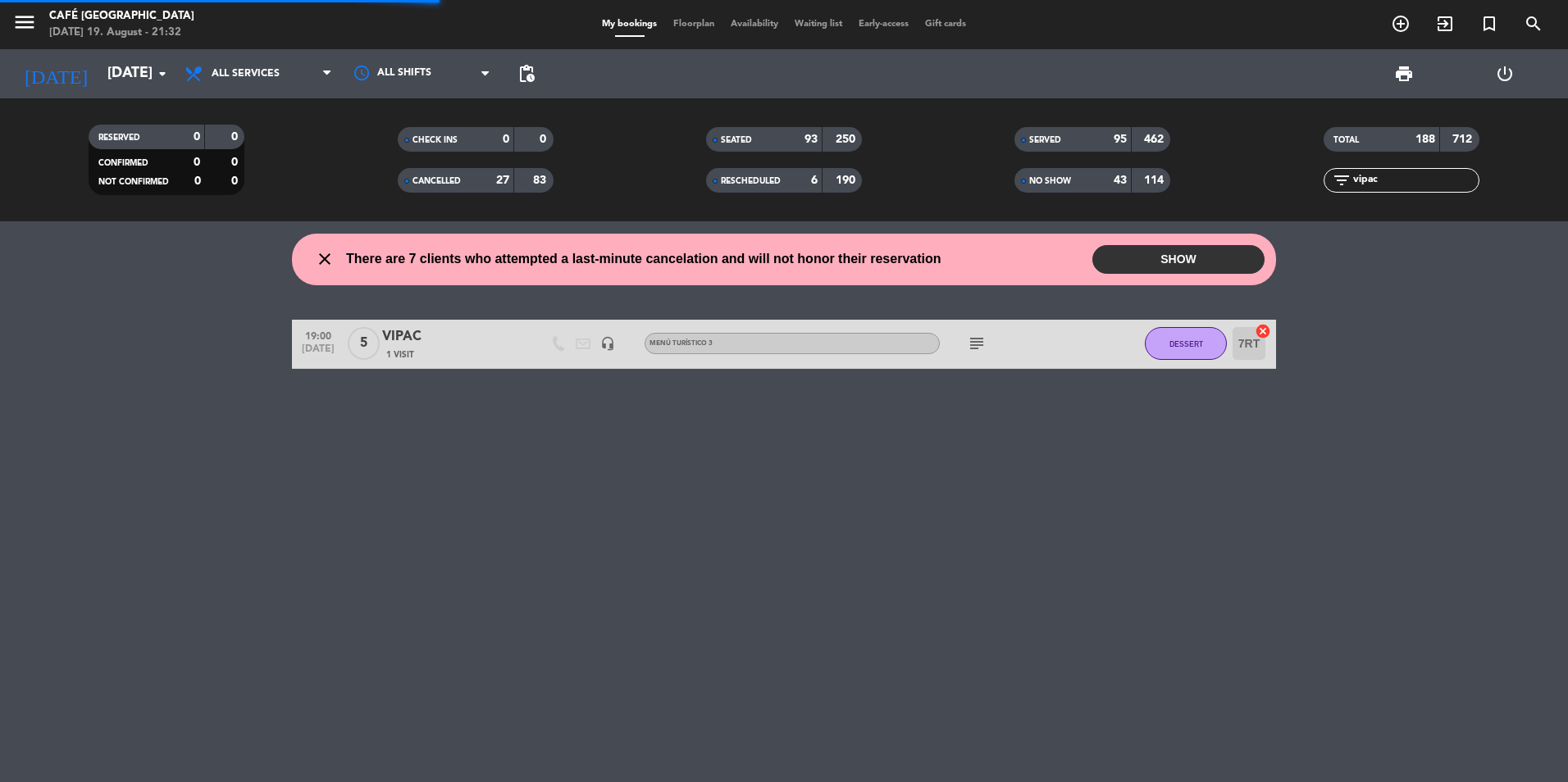
drag, startPoint x: 1393, startPoint y: 172, endPoint x: 1075, endPoint y: 172, distance: 318.0
click at [1075, 172] on div "RESERVED 0 0 CONFIRMED 0 0 NOT CONFIRMED 0 0 CHECK INS 0 0 CANCELLED 27 83 SEAT…" at bounding box center [784, 160] width 1568 height 91
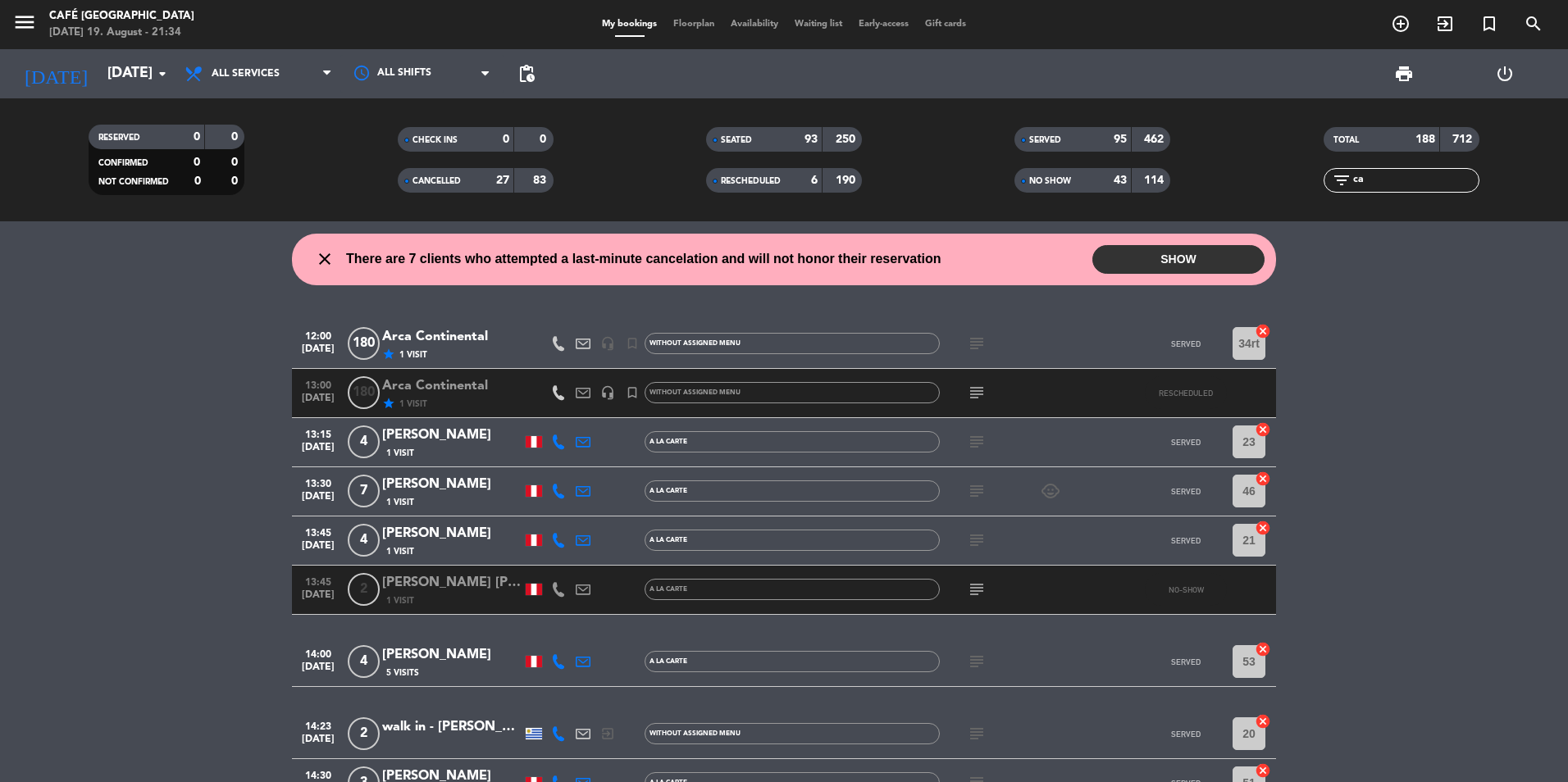
type input "ca"
drag, startPoint x: 1377, startPoint y: 169, endPoint x: 1280, endPoint y: 169, distance: 97.0
click at [1280, 169] on div "filter_list ca" at bounding box center [1401, 180] width 308 height 24
drag, startPoint x: 1280, startPoint y: 169, endPoint x: 1400, endPoint y: 172, distance: 120.0
click at [1400, 172] on input "ca" at bounding box center [1414, 180] width 127 height 18
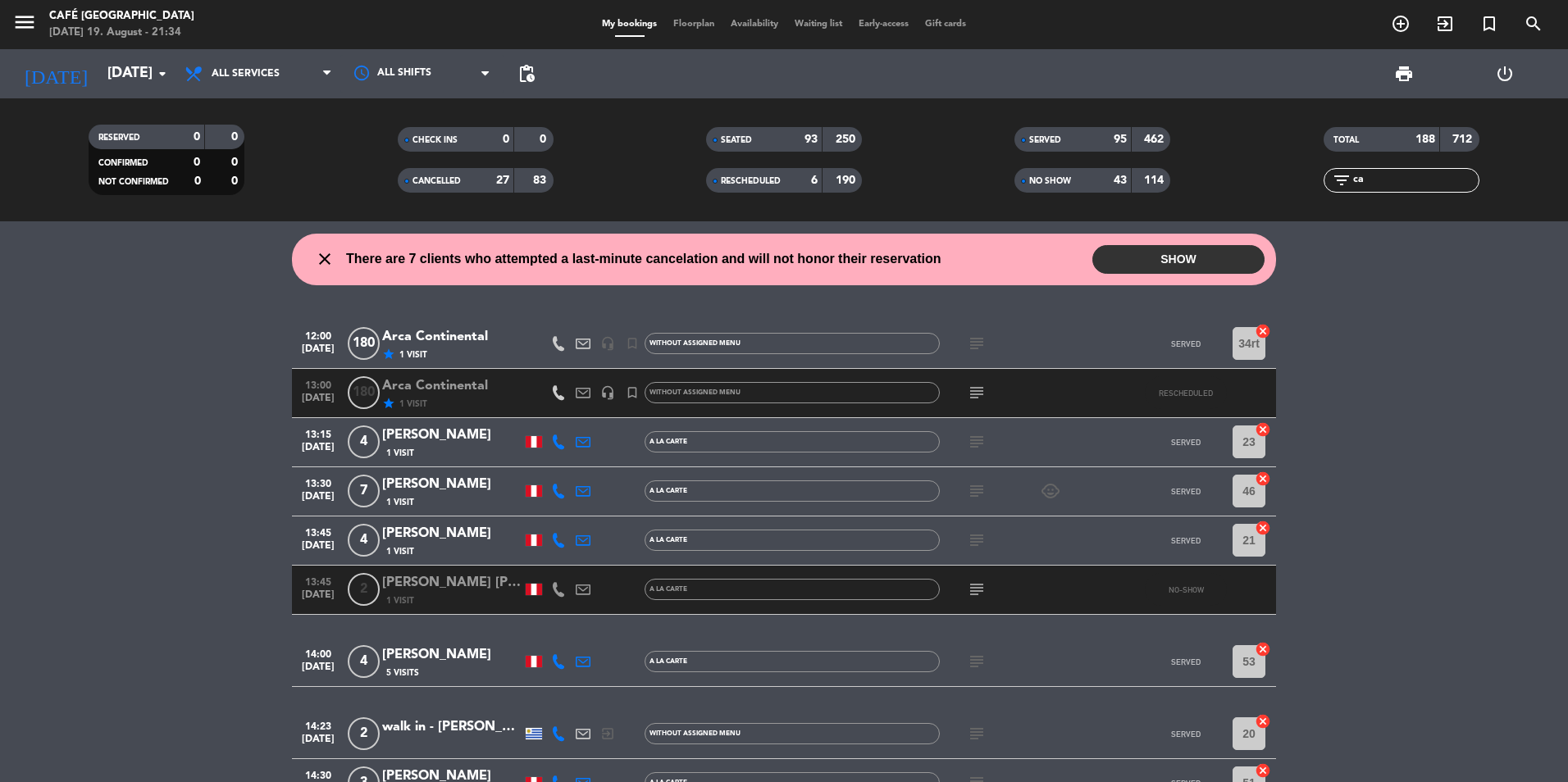
drag, startPoint x: 1393, startPoint y: 176, endPoint x: 1288, endPoint y: 180, distance: 105.1
click at [1288, 180] on div "filter_list ca" at bounding box center [1401, 180] width 308 height 24
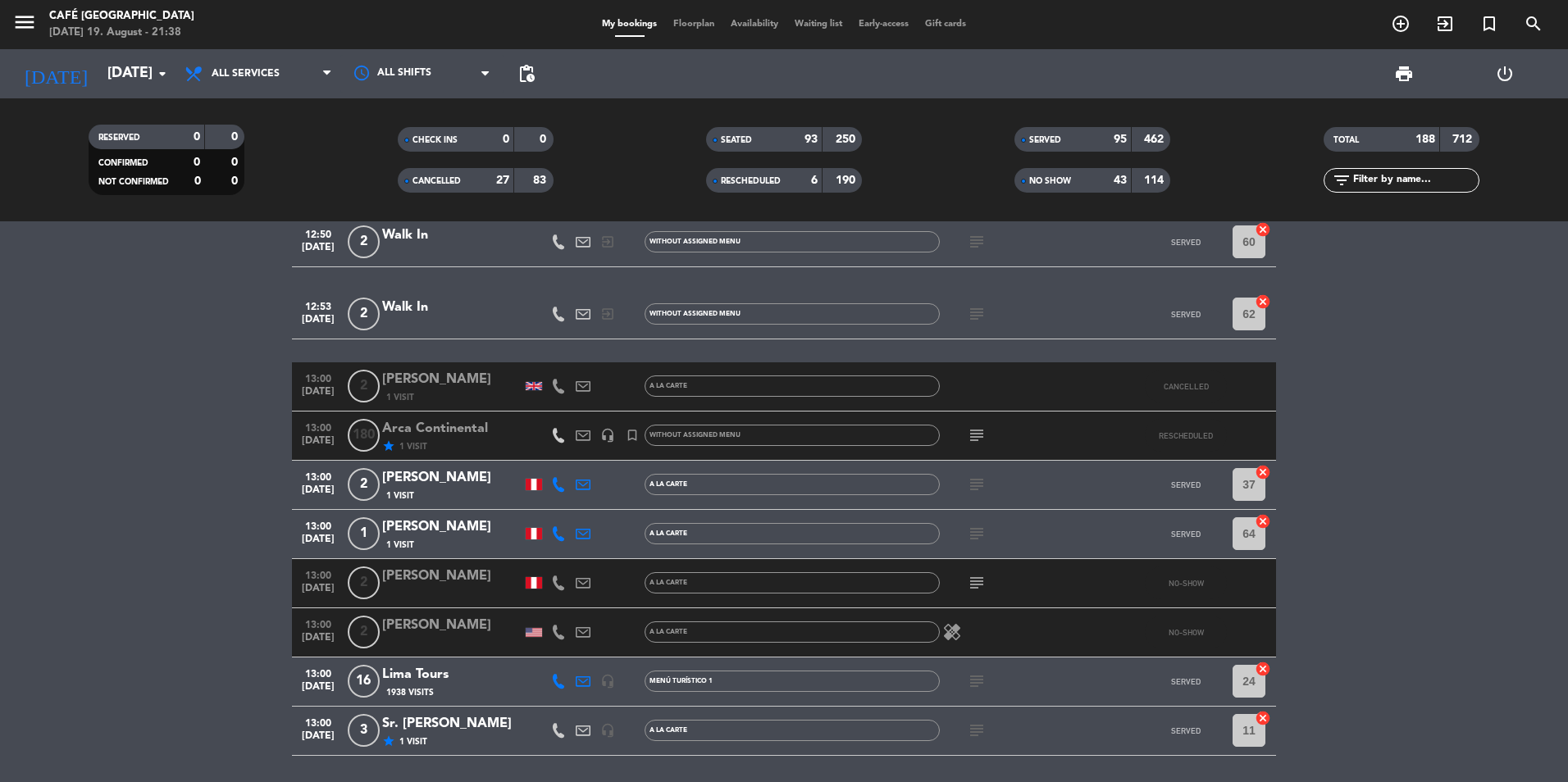
scroll to position [1312, 0]
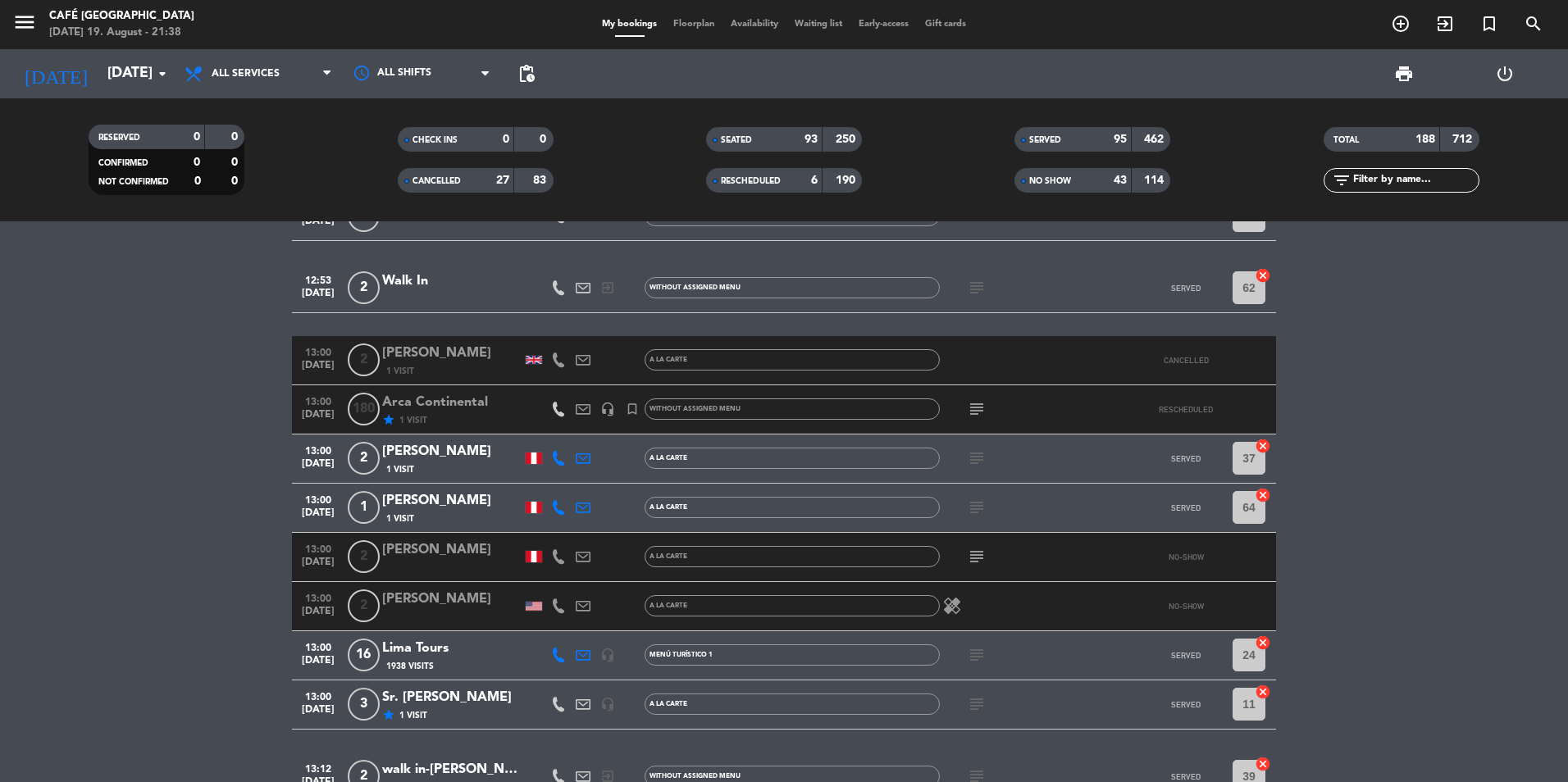
click at [1378, 181] on input "text" at bounding box center [1414, 180] width 127 height 18
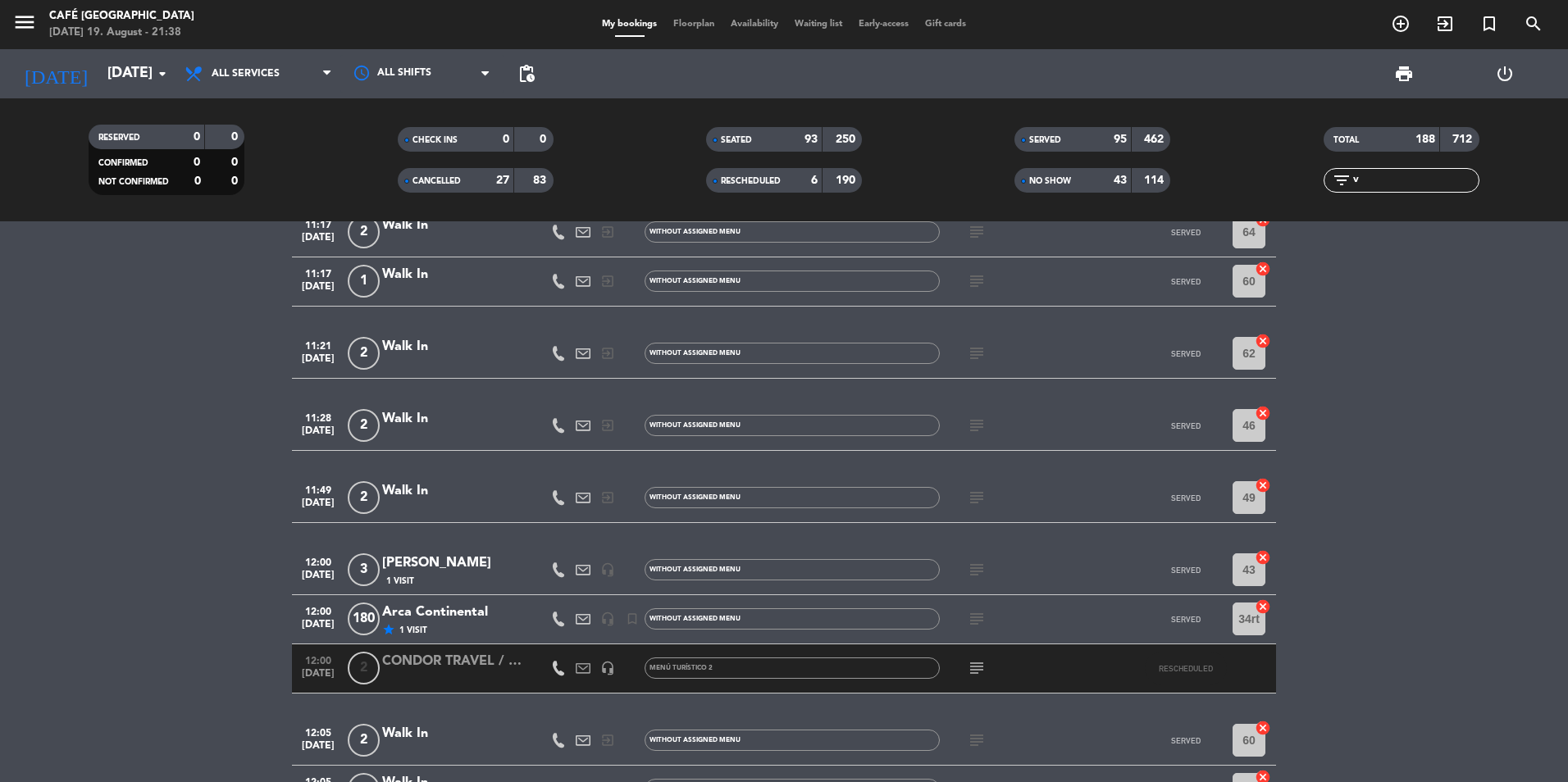
scroll to position [0, 0]
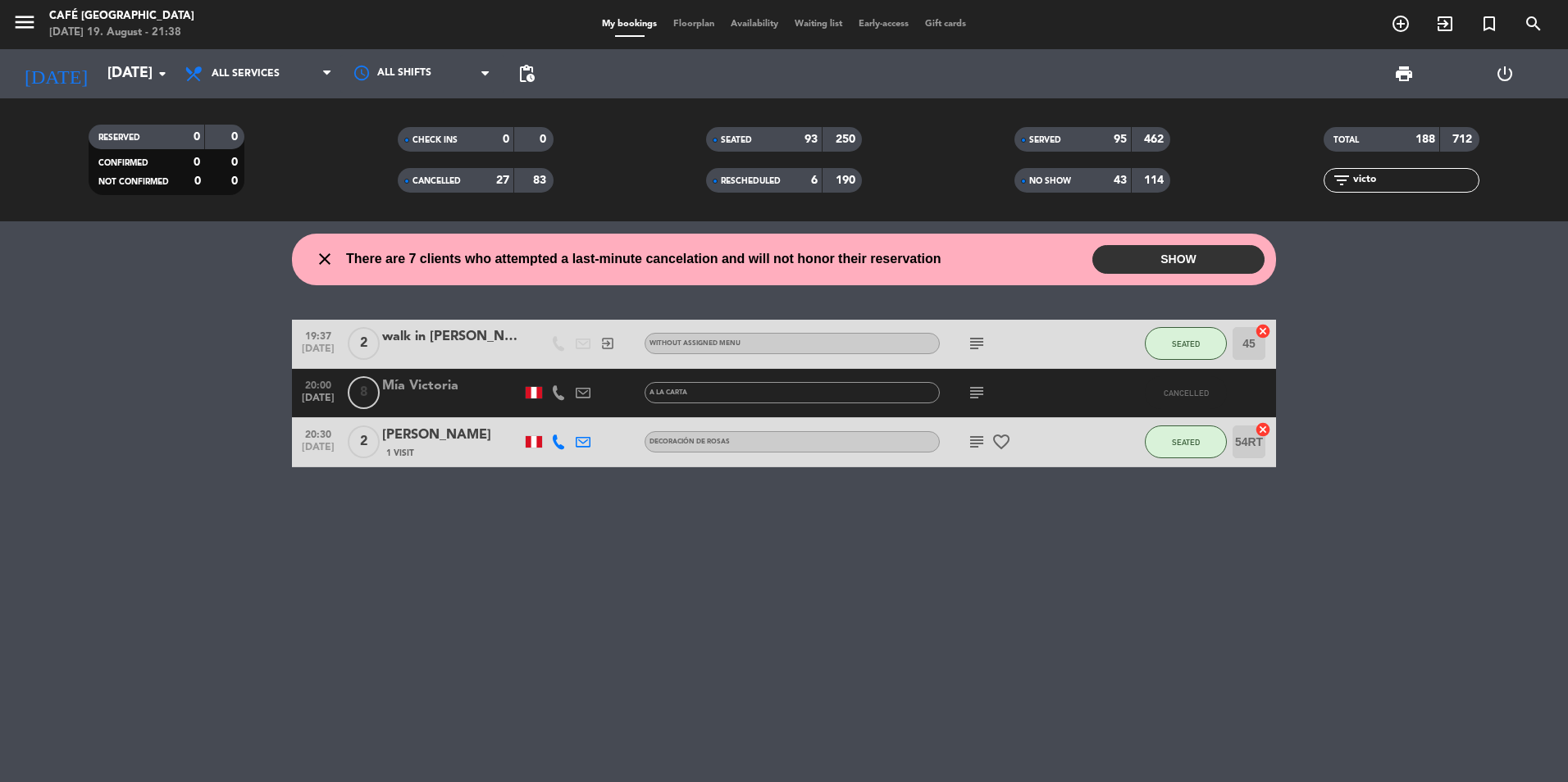
type input "victo"
click at [417, 435] on div "[PERSON_NAME]" at bounding box center [451, 435] width 139 height 21
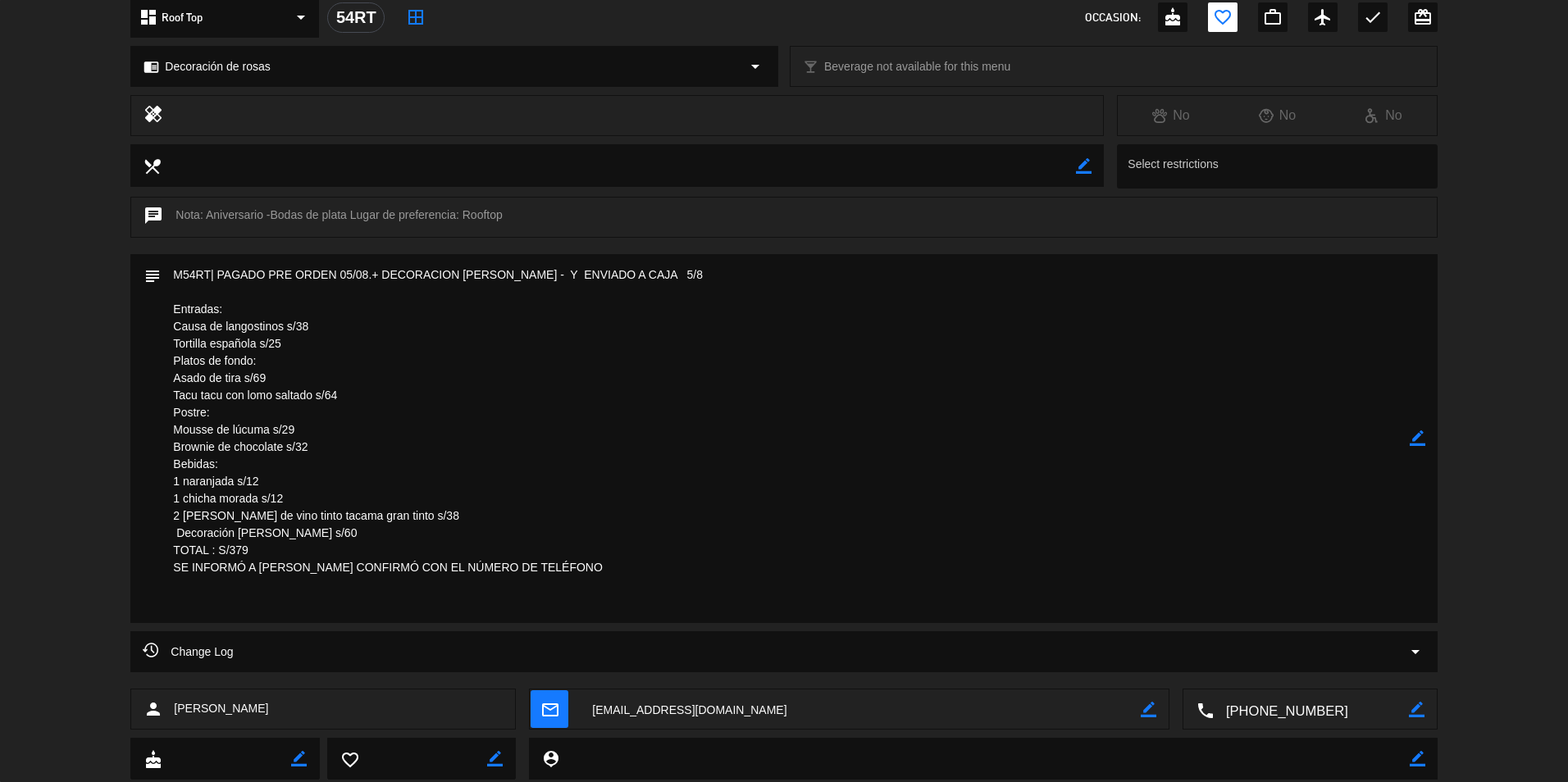
scroll to position [492, 0]
